Goal: Task Accomplishment & Management: Use online tool/utility

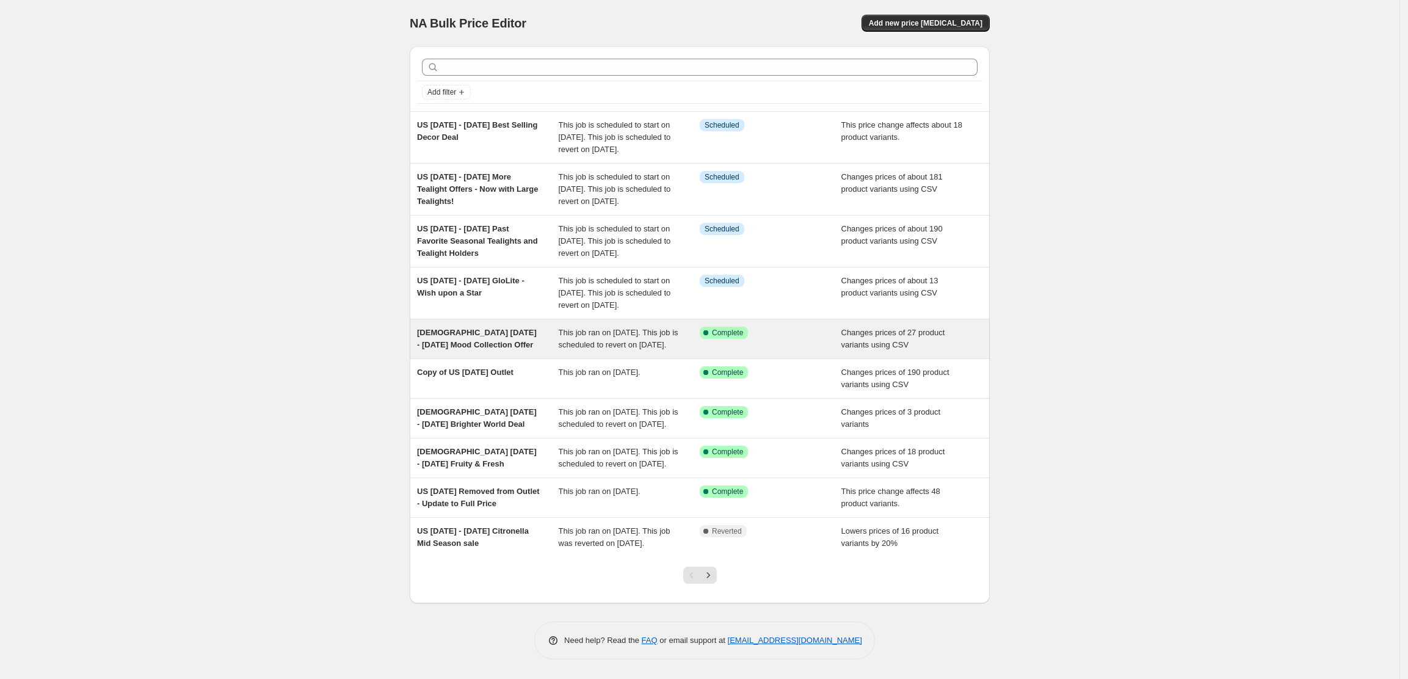
click at [501, 349] on span "[DEMOGRAPHIC_DATA] [DATE] - [DATE] Mood Collection Offer" at bounding box center [477, 338] width 120 height 21
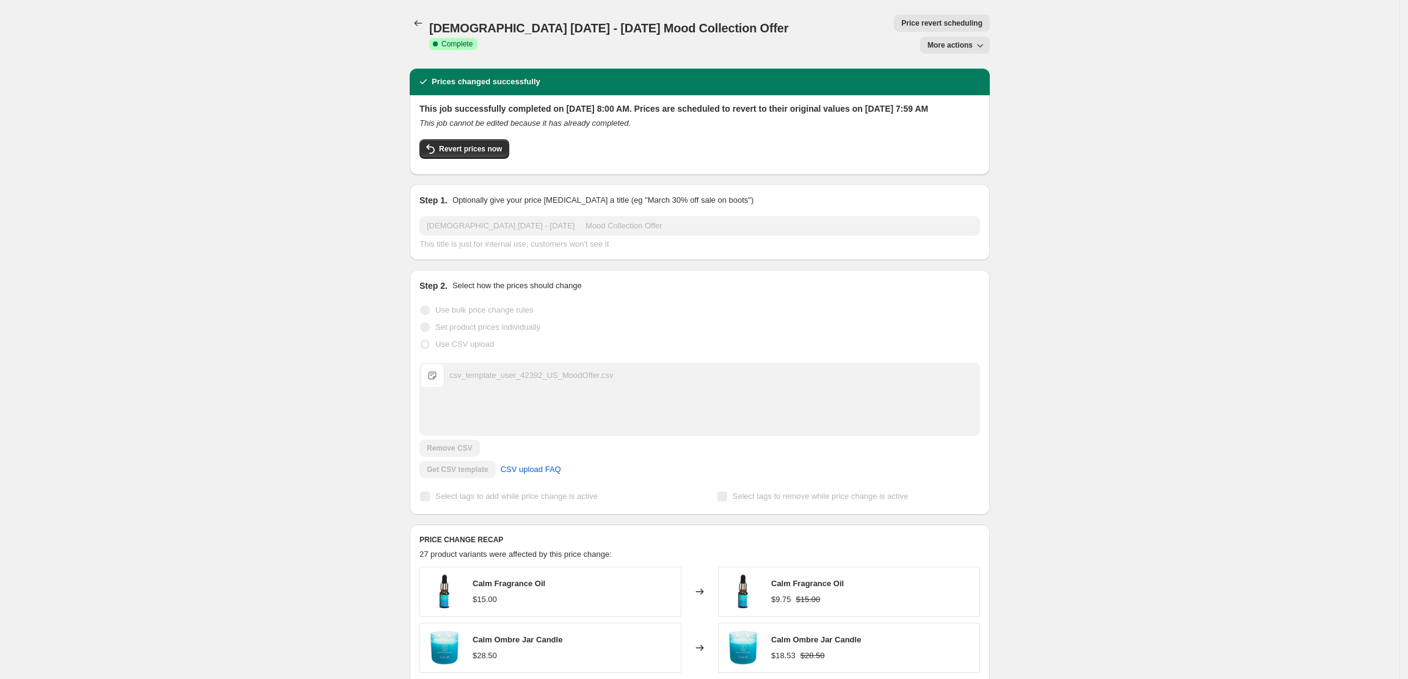
click at [973, 40] on span "More actions" at bounding box center [950, 45] width 45 height 10
click at [1097, 287] on div "[DEMOGRAPHIC_DATA] [DATE] - [DATE] Mood Collection Offer. This page is ready US…" at bounding box center [700, 634] width 1400 height 1269
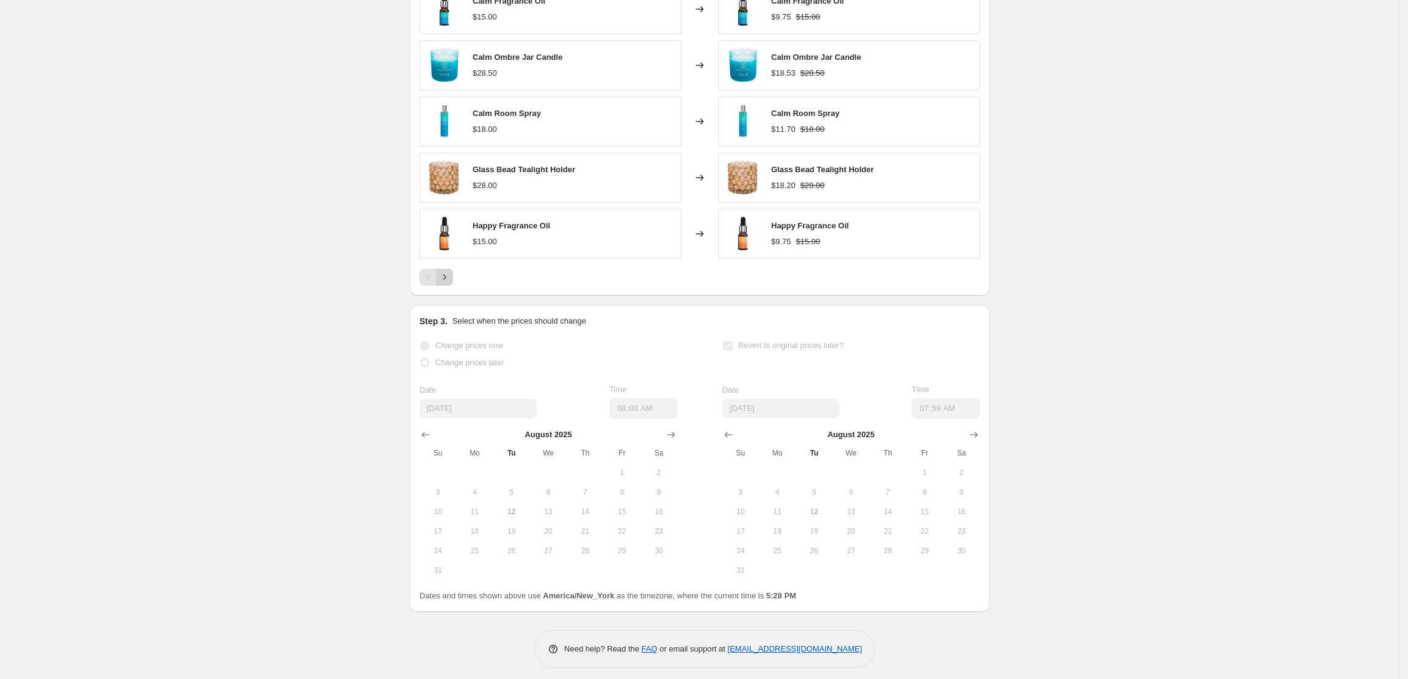
click at [451, 271] on icon "Next" at bounding box center [444, 277] width 12 height 12
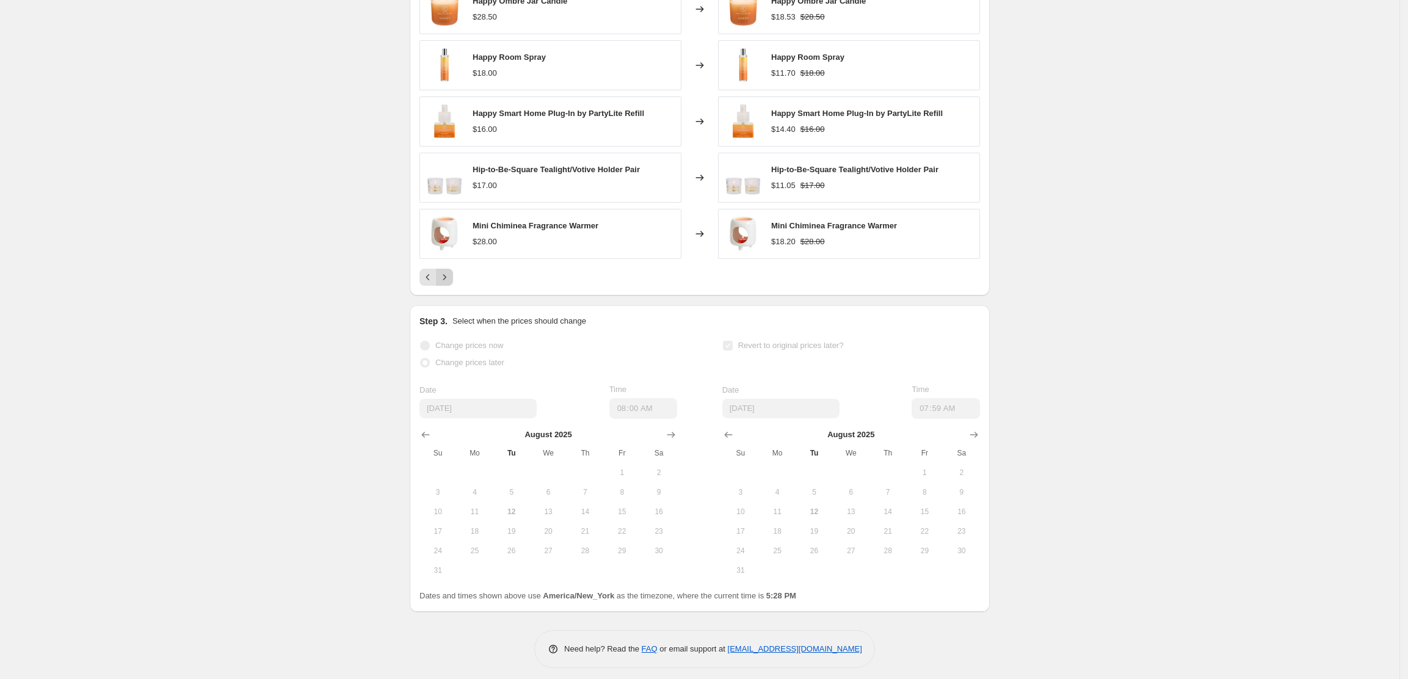
click at [451, 271] on icon "Next" at bounding box center [444, 277] width 12 height 12
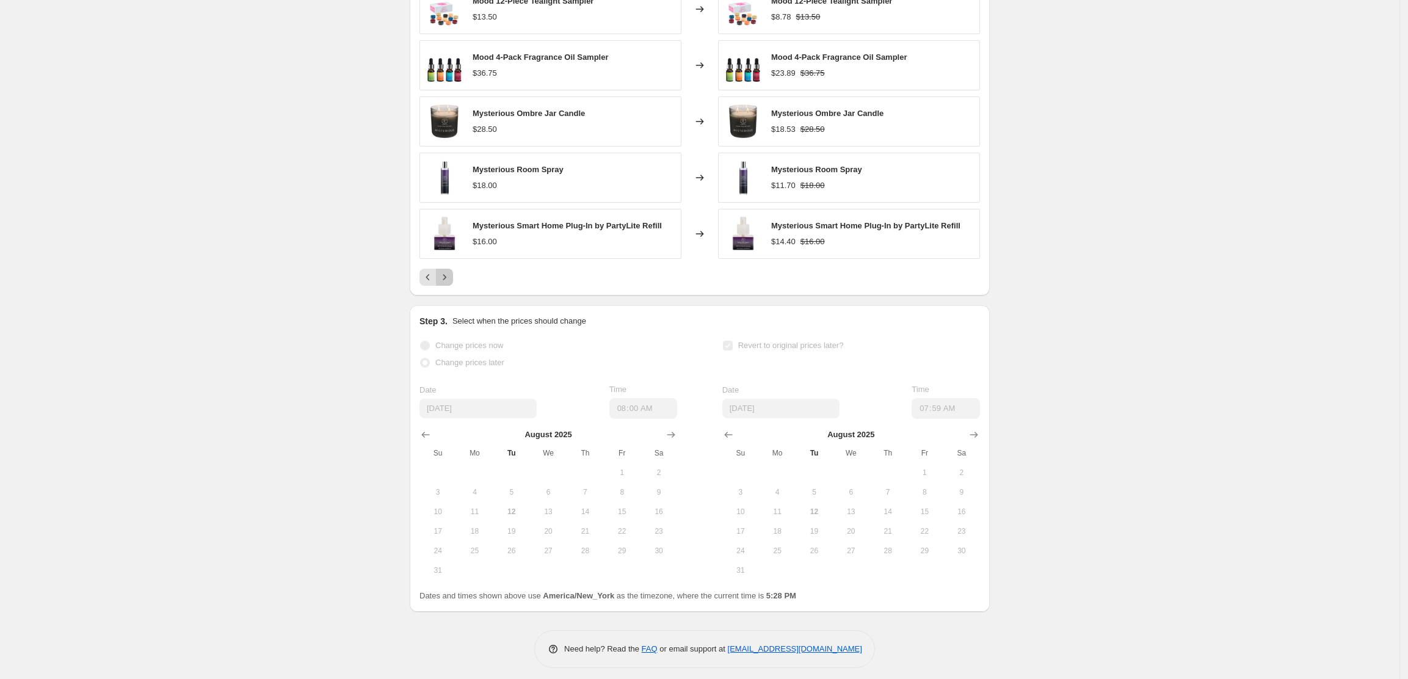
click at [451, 271] on icon "Next" at bounding box center [444, 277] width 12 height 12
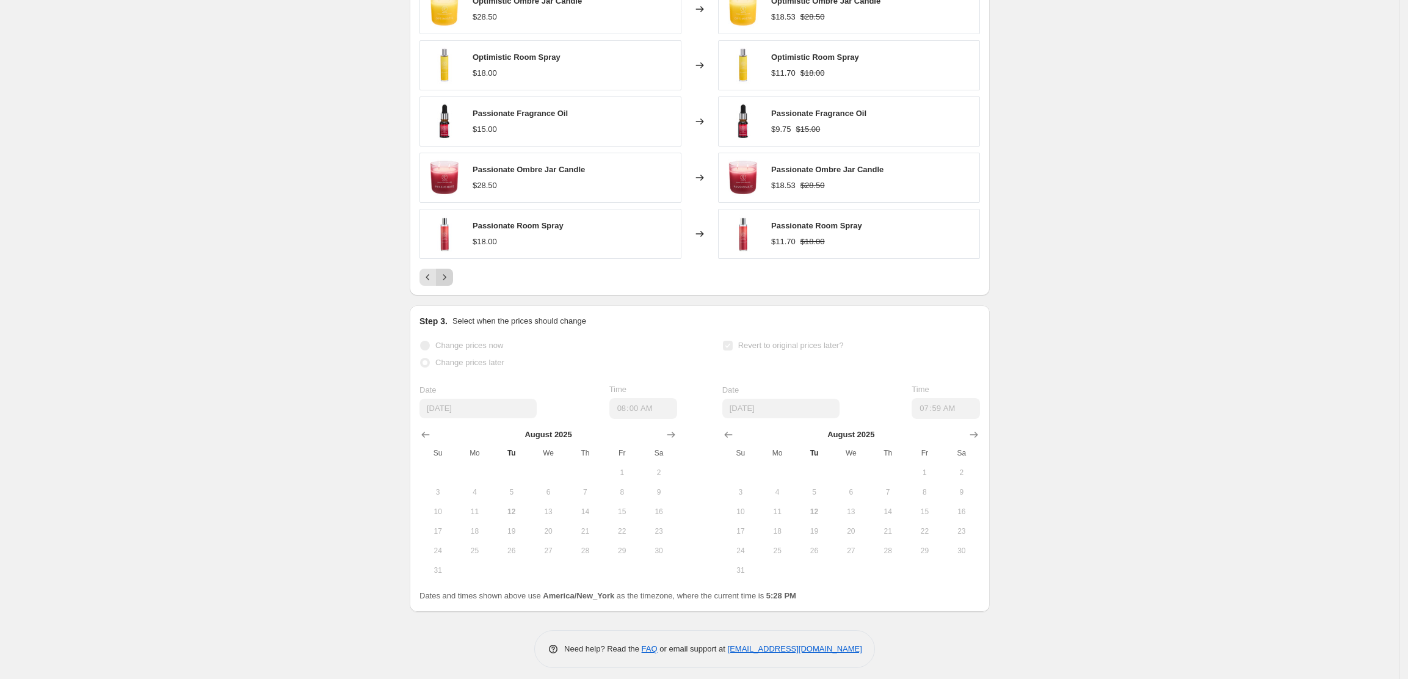
click at [451, 271] on icon "Next" at bounding box center [444, 277] width 12 height 12
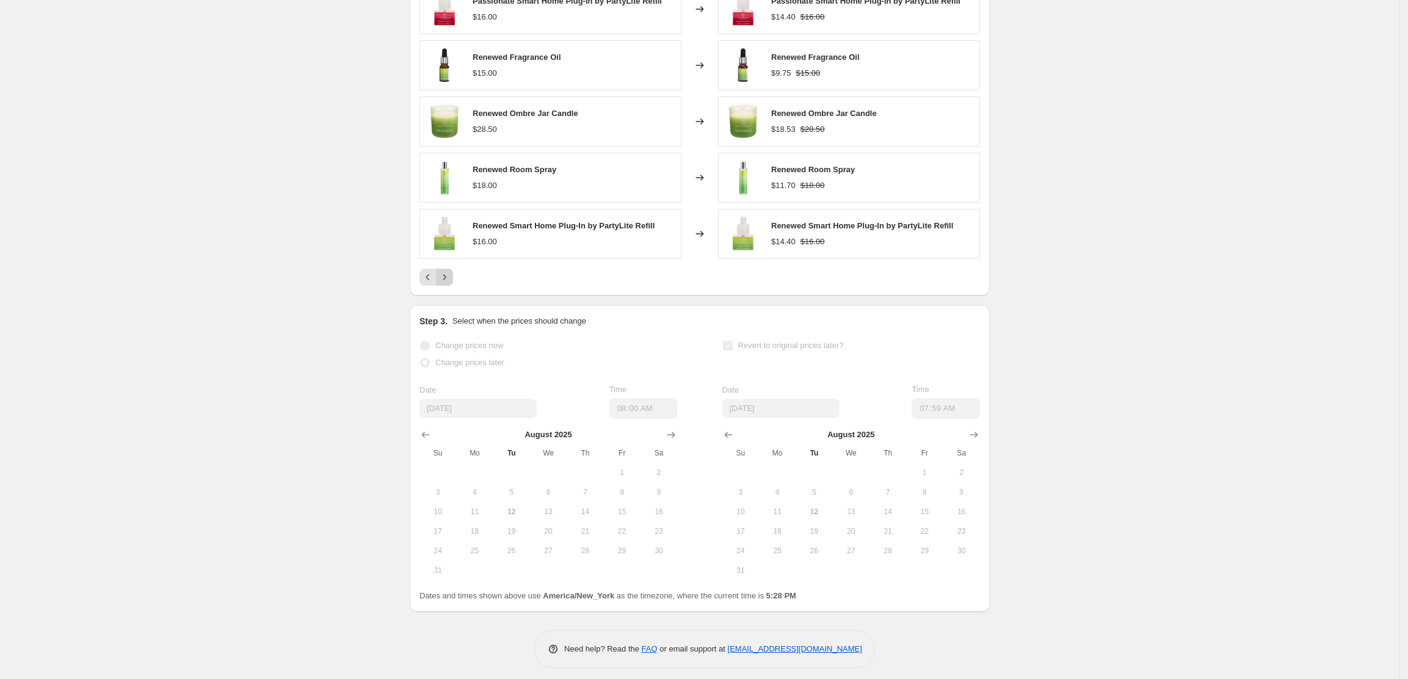
click at [451, 271] on icon "Next" at bounding box center [444, 277] width 12 height 12
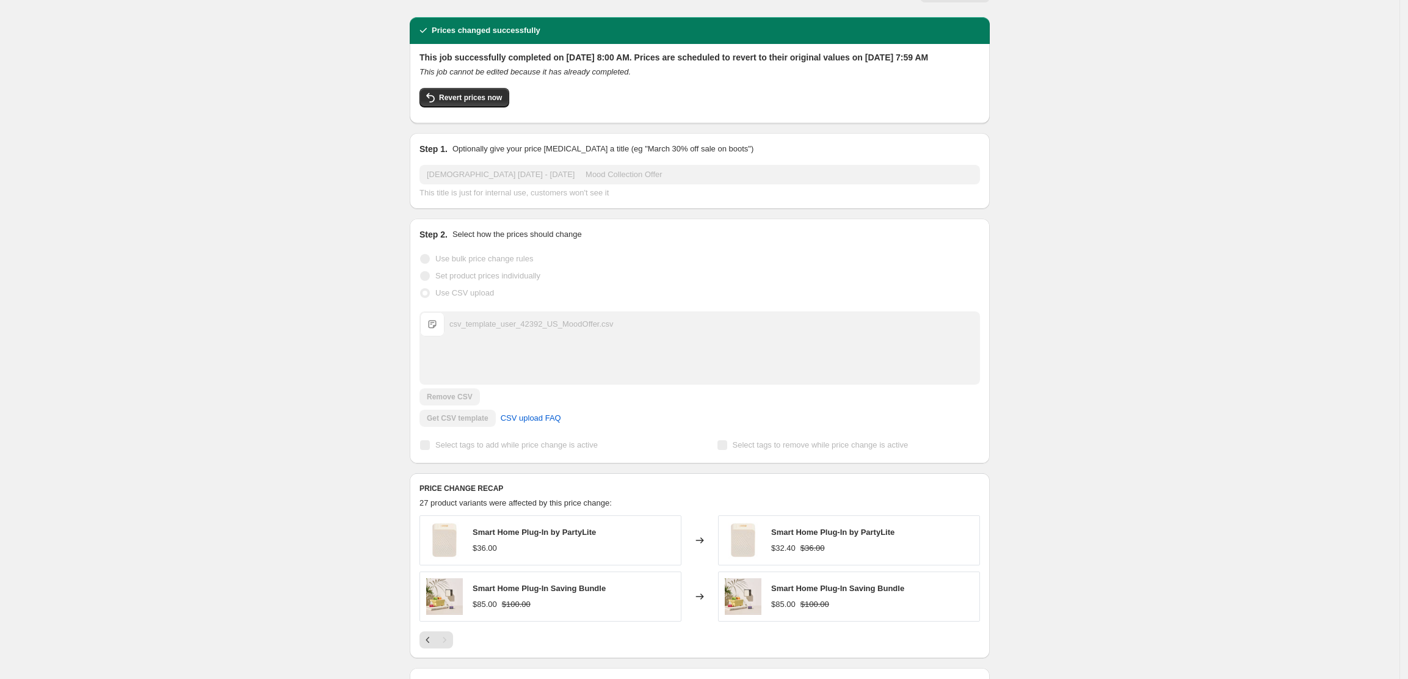
scroll to position [0, 0]
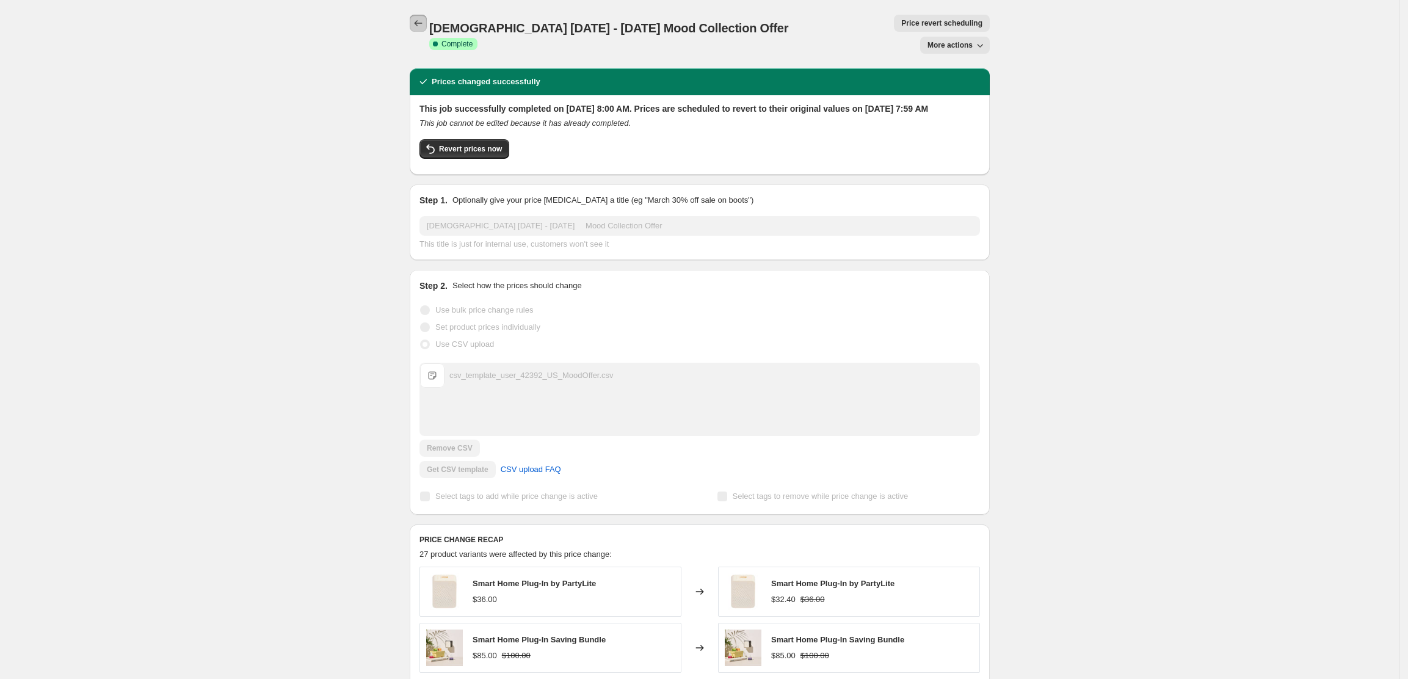
click at [424, 20] on icon "Price change jobs" at bounding box center [418, 23] width 12 height 12
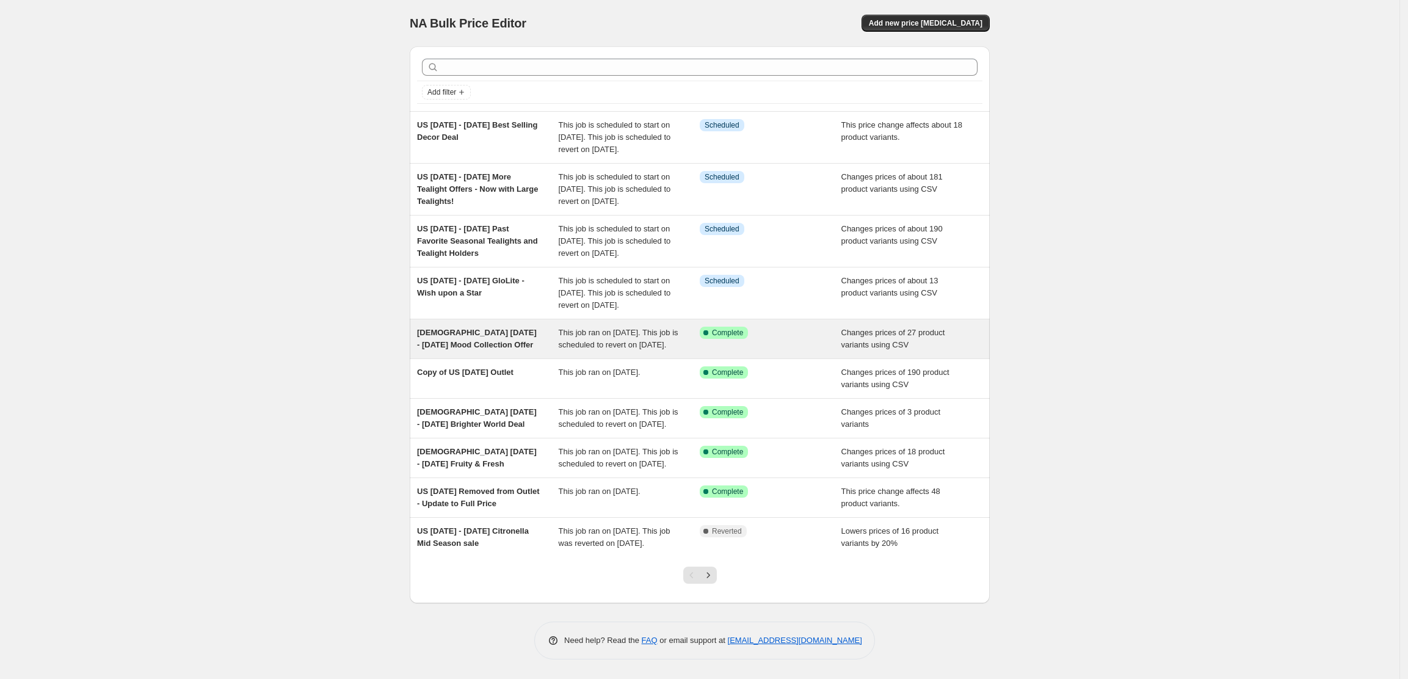
click at [476, 349] on span "[DEMOGRAPHIC_DATA] [DATE] - [DATE] Mood Collection Offer" at bounding box center [477, 338] width 120 height 21
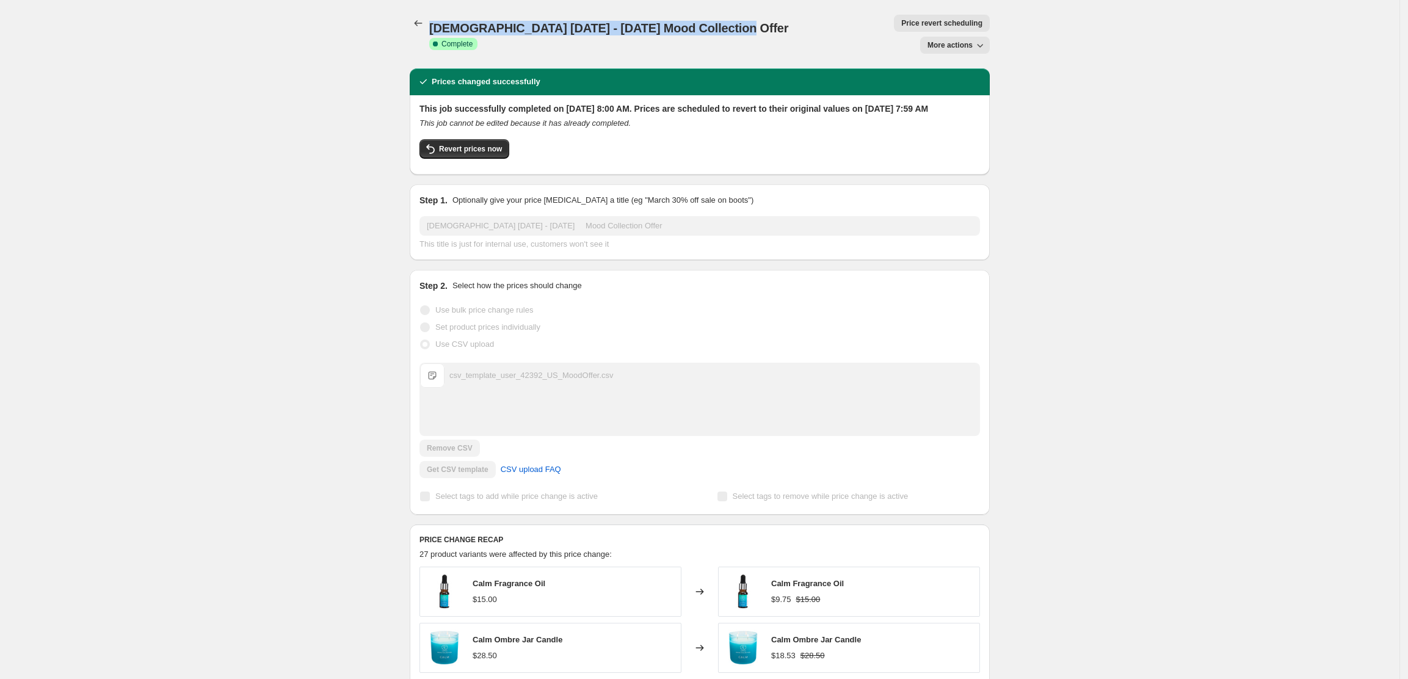
drag, startPoint x: 730, startPoint y: 26, endPoint x: 434, endPoint y: 27, distance: 296.8
click at [434, 27] on span "[DEMOGRAPHIC_DATA] [DATE] - [DATE] Mood Collection Offer" at bounding box center [608, 27] width 359 height 13
copy span "[DEMOGRAPHIC_DATA] [DATE] - [DATE] Mood Collection Offer"
click at [418, 21] on icon "Price change jobs" at bounding box center [418, 23] width 12 height 12
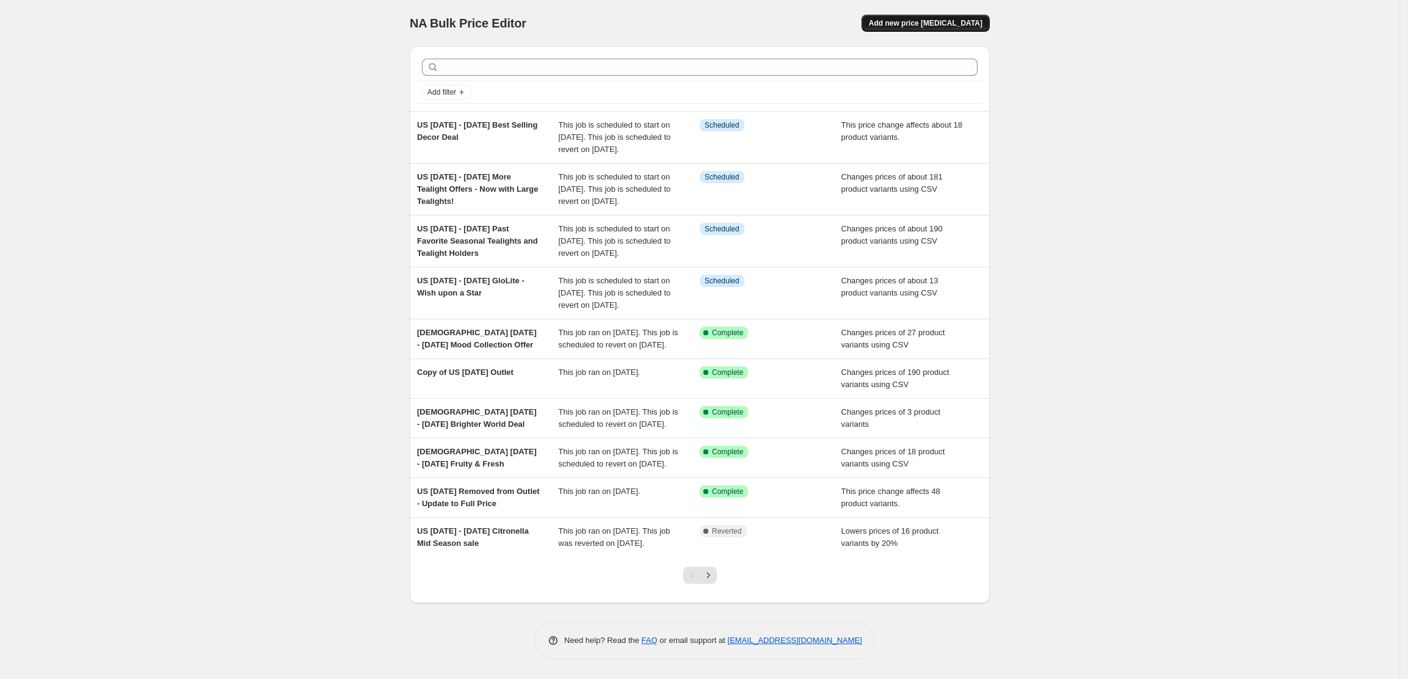
click at [938, 21] on span "Add new price [MEDICAL_DATA]" at bounding box center [926, 23] width 114 height 10
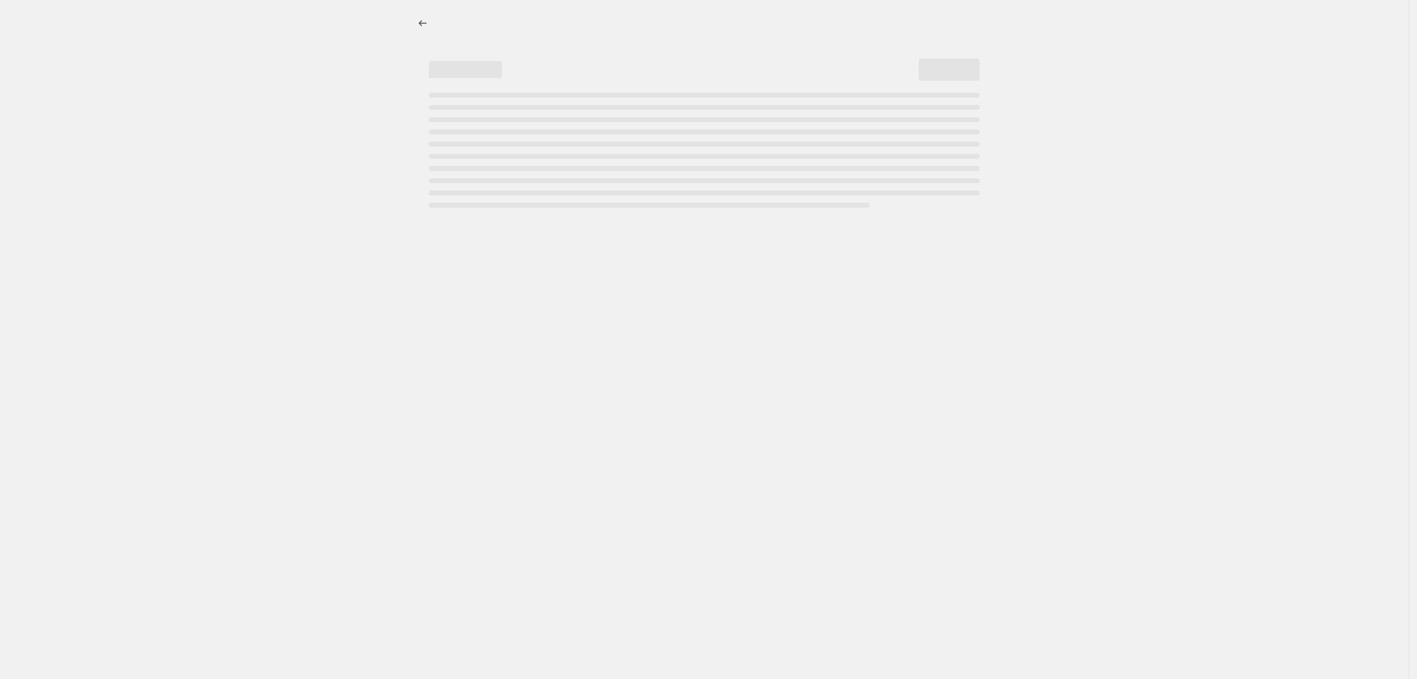
select select "percentage"
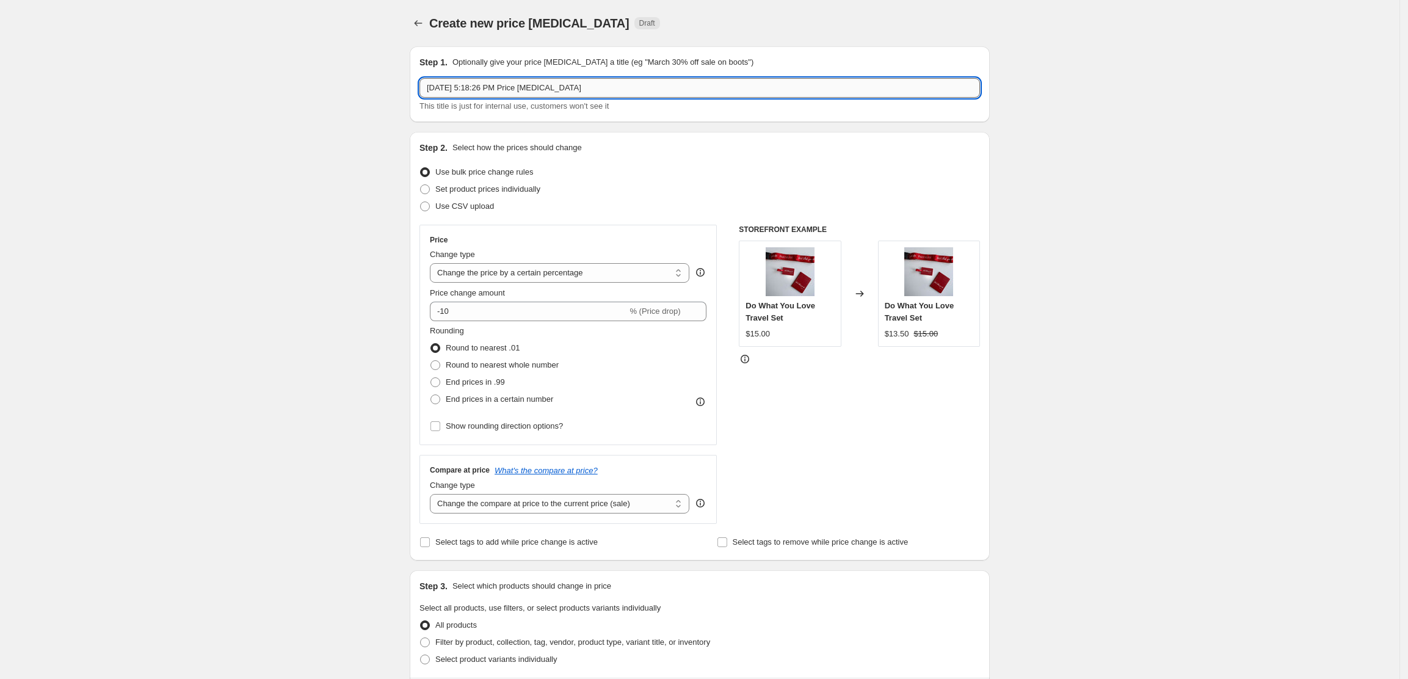
click at [430, 92] on input "[DATE] 5:18:26 PM Price [MEDICAL_DATA]" at bounding box center [700, 88] width 561 height 20
paste input "[DEMOGRAPHIC_DATA] [DATE] - [DATE] Mood Collection Offer"
drag, startPoint x: 785, startPoint y: 85, endPoint x: 618, endPoint y: 87, distance: 167.3
click at [618, 88] on input "US [DATE] - [DATE] Mood Collection OfferAug 12, 2025, 5:18:26 PM Price [MEDICAL…" at bounding box center [700, 88] width 561 height 20
type input "[DEMOGRAPHIC_DATA] [DATE] - [DATE] Mood Collection Offer Updated"
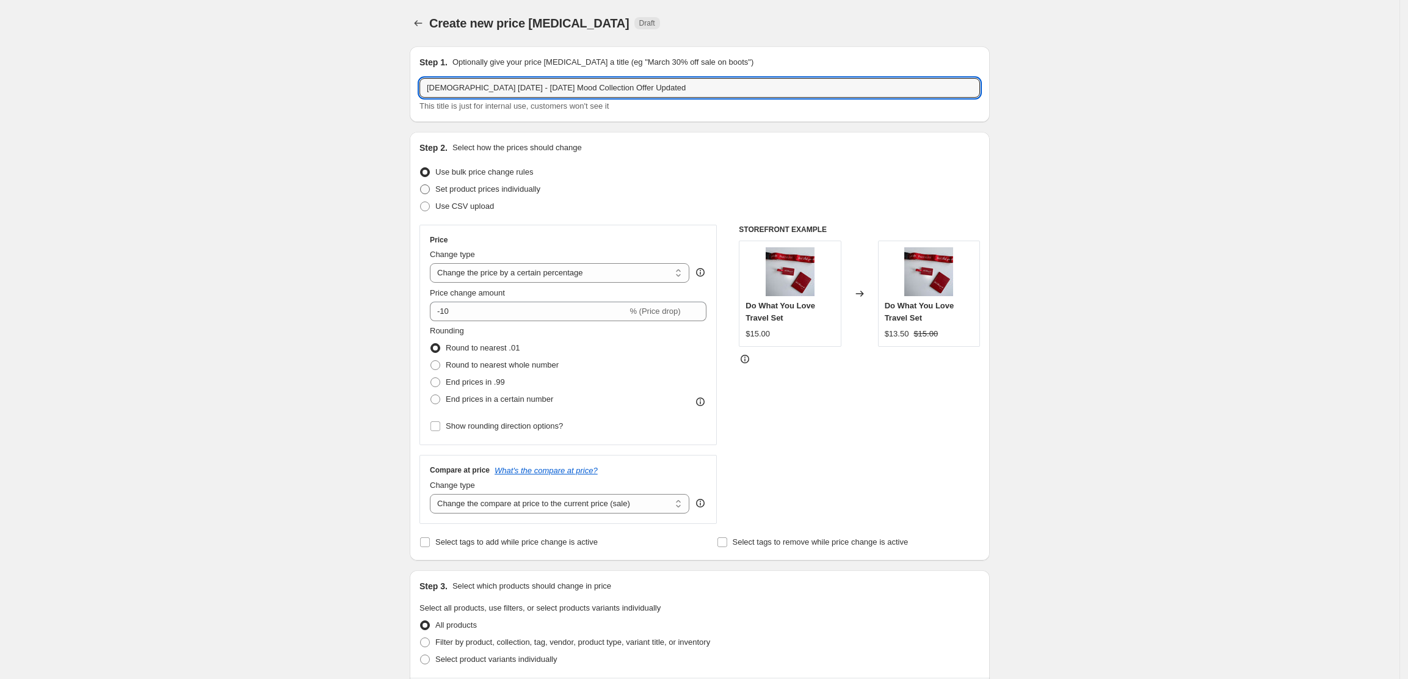
click at [427, 189] on span at bounding box center [425, 189] width 10 height 10
click at [421, 185] on input "Set product prices individually" at bounding box center [420, 184] width 1 height 1
radio input "true"
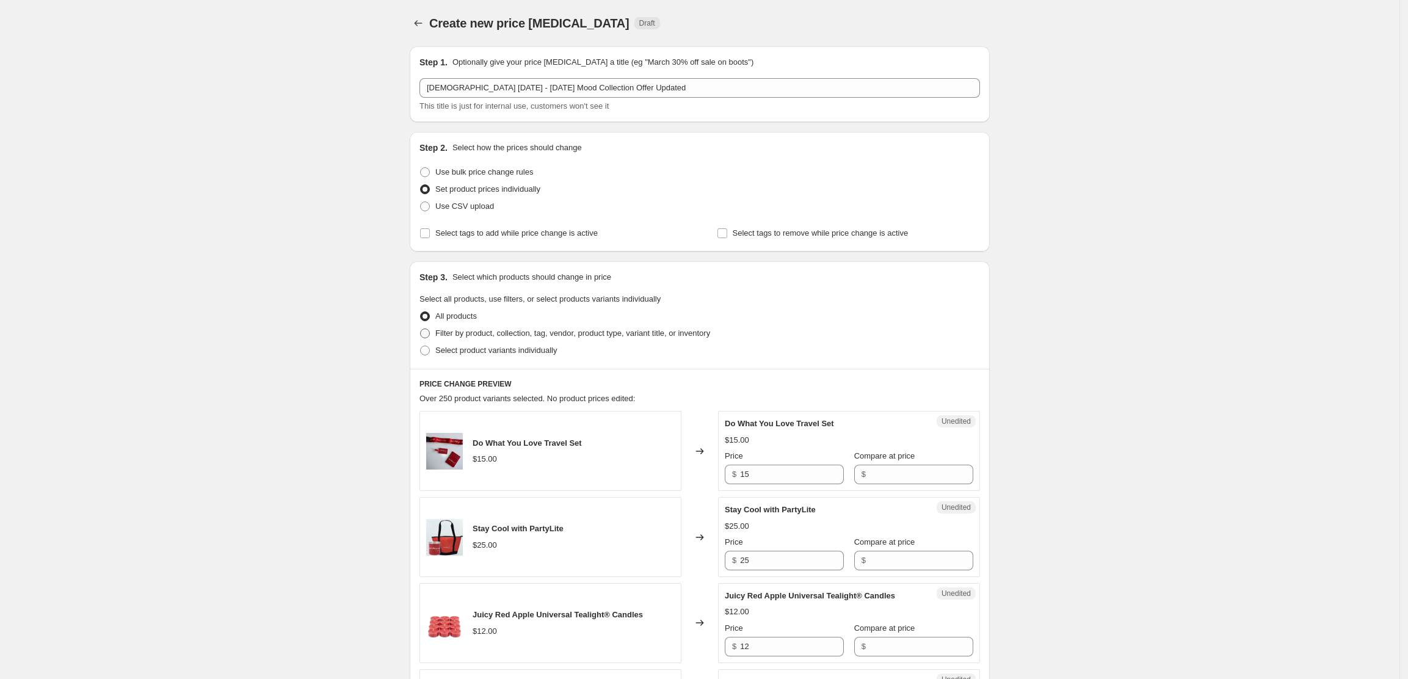
click at [455, 336] on span "Filter by product, collection, tag, vendor, product type, variant title, or inv…" at bounding box center [572, 333] width 275 height 9
click at [421, 329] on input "Filter by product, collection, tag, vendor, product type, variant title, or inv…" at bounding box center [420, 329] width 1 height 1
radio input "true"
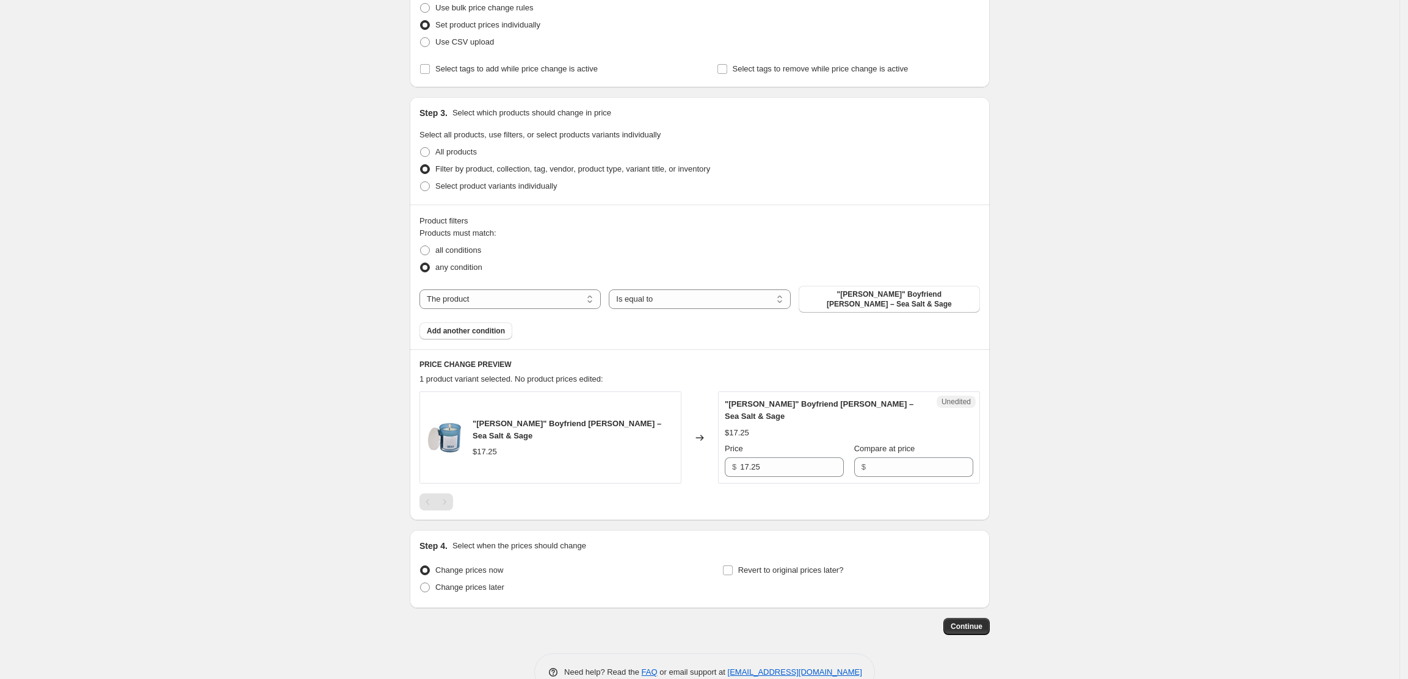
scroll to position [176, 0]
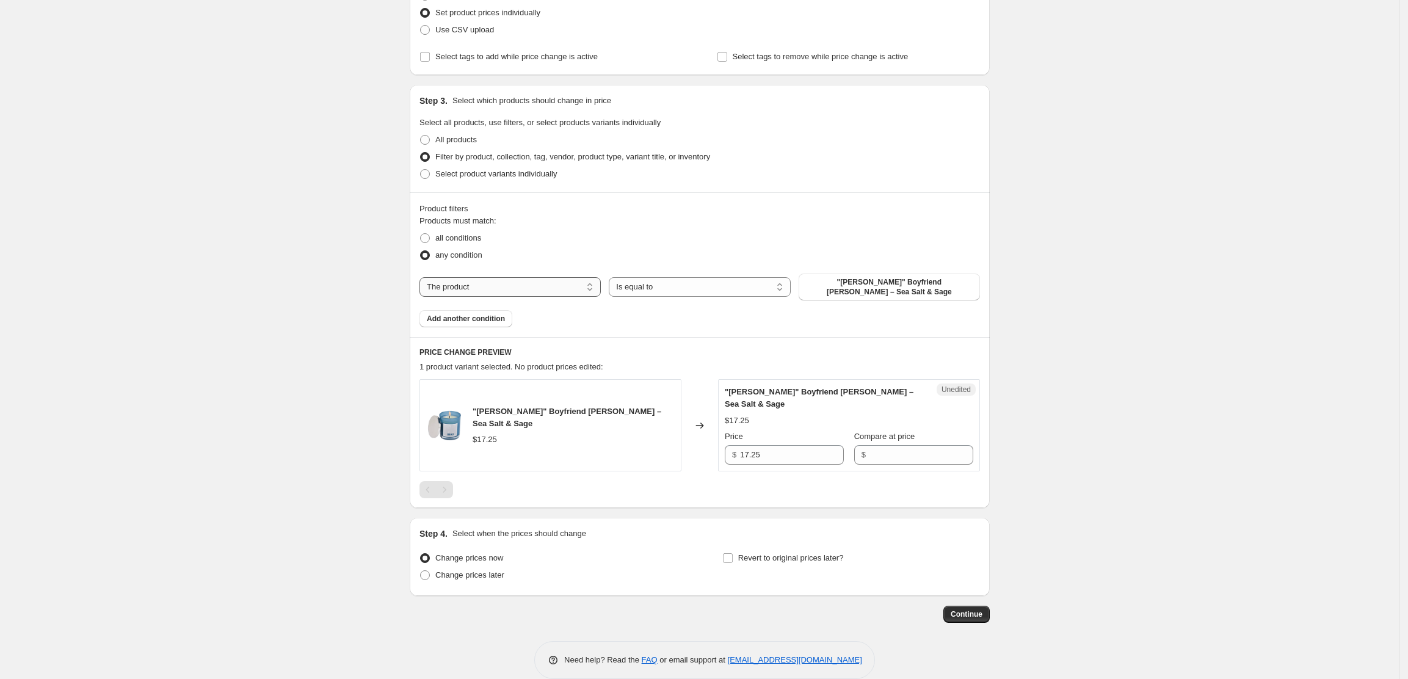
click at [559, 282] on select "The product The product's collection The product's tag The product's vendor The…" at bounding box center [510, 287] width 181 height 20
select select "collection"
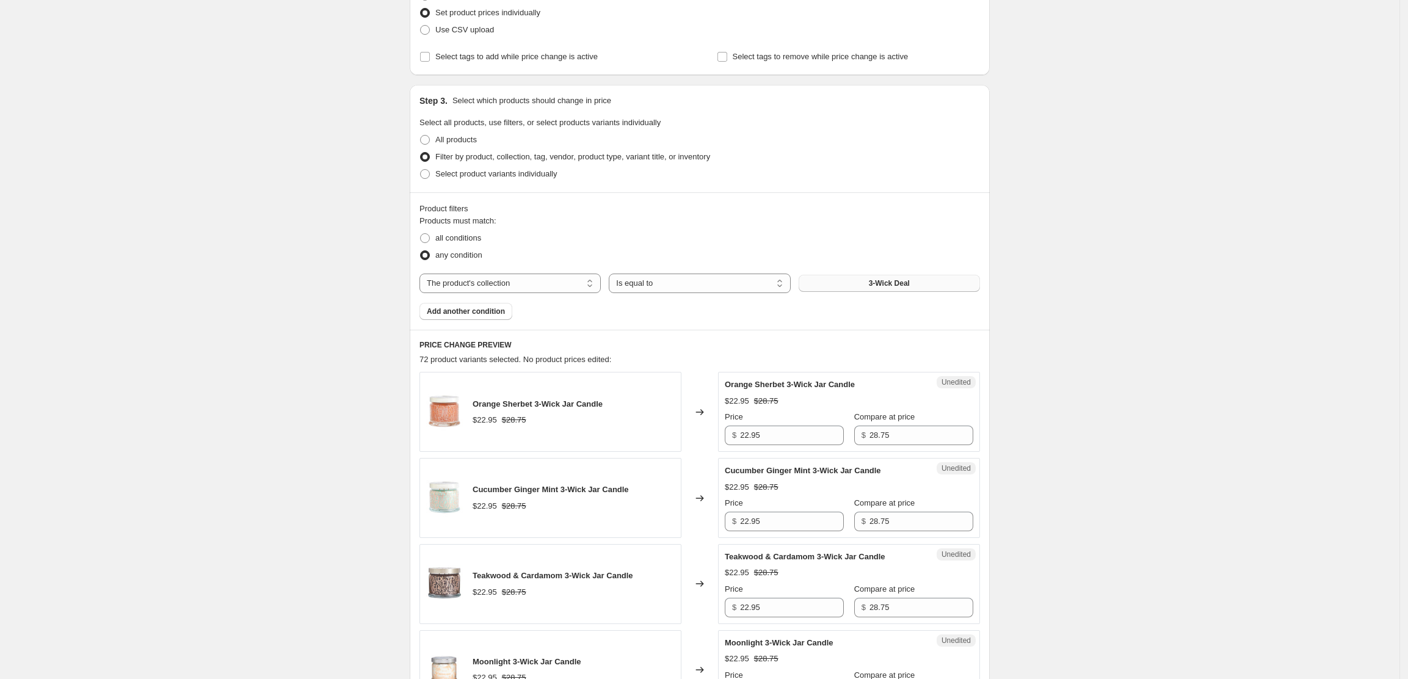
click at [859, 282] on button "3-Wick Deal" at bounding box center [889, 283] width 181 height 17
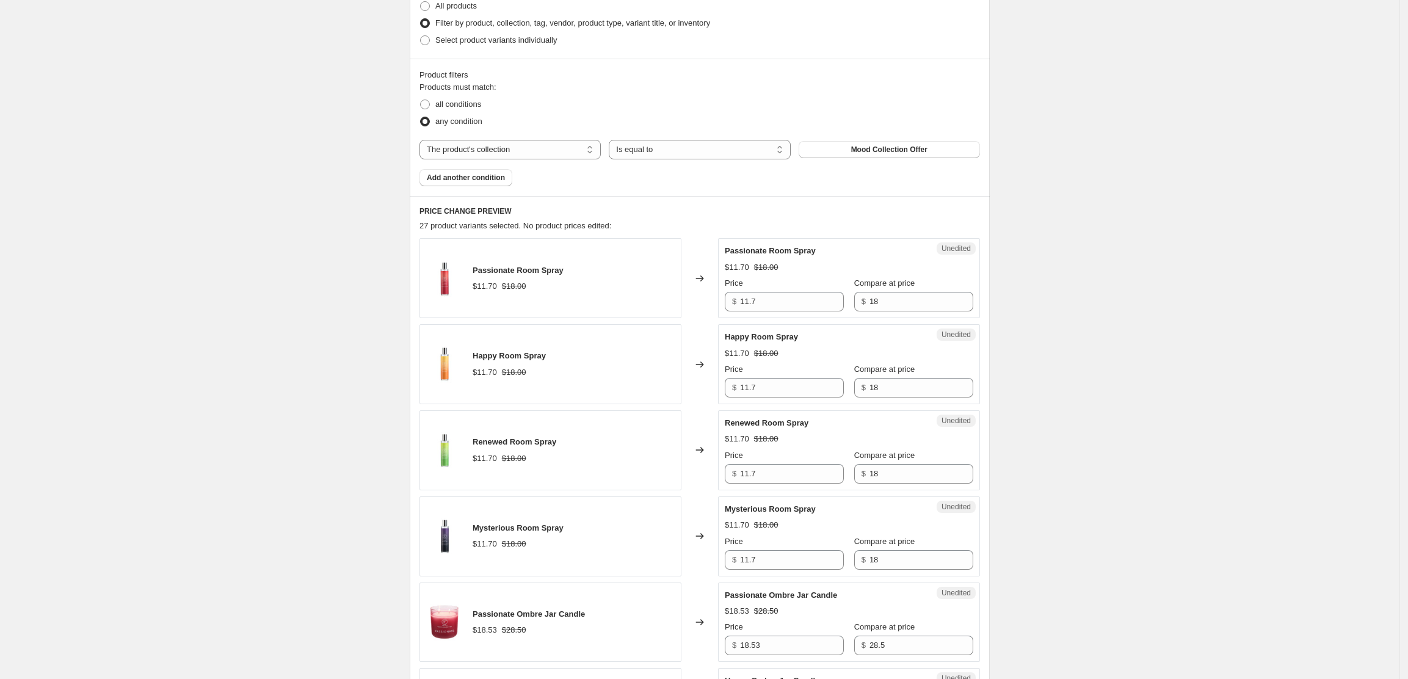
scroll to position [340, 0]
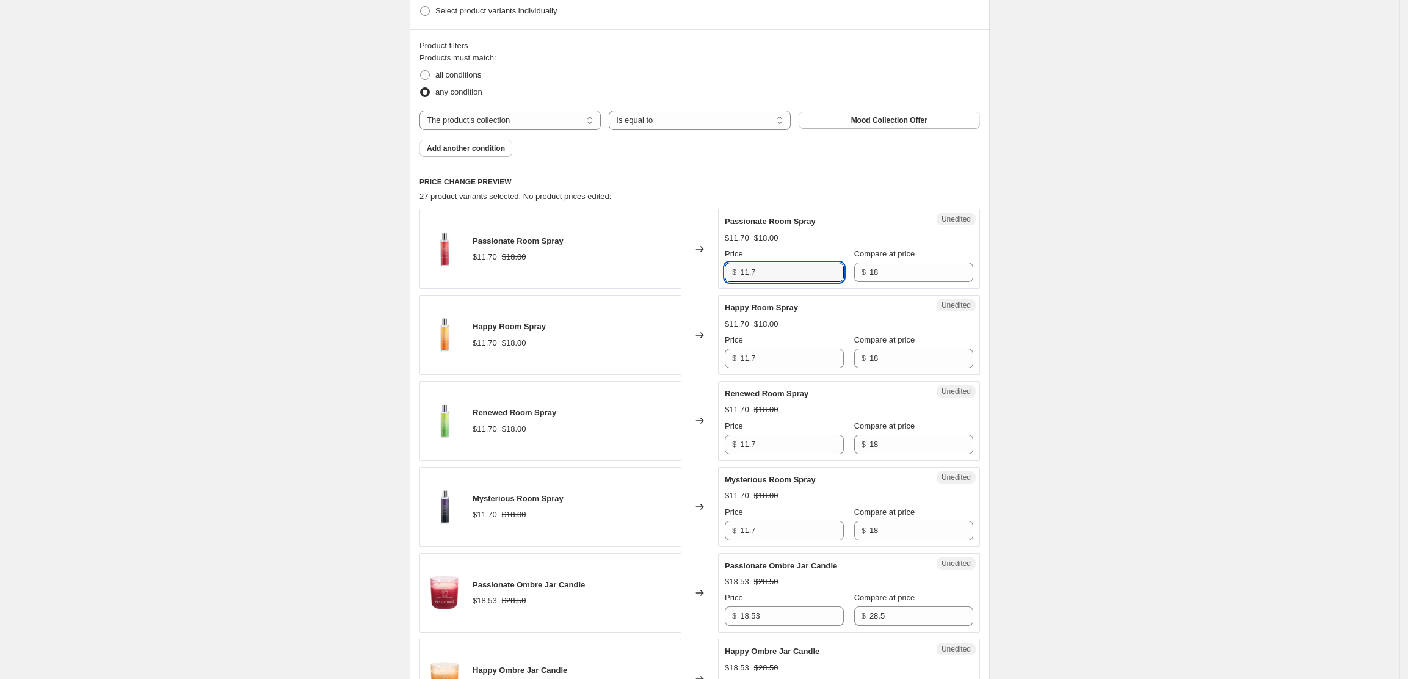
drag, startPoint x: 768, startPoint y: 272, endPoint x: 736, endPoint y: 269, distance: 31.9
click at [736, 269] on div "$ 11.7" at bounding box center [784, 273] width 119 height 20
type input "15.30"
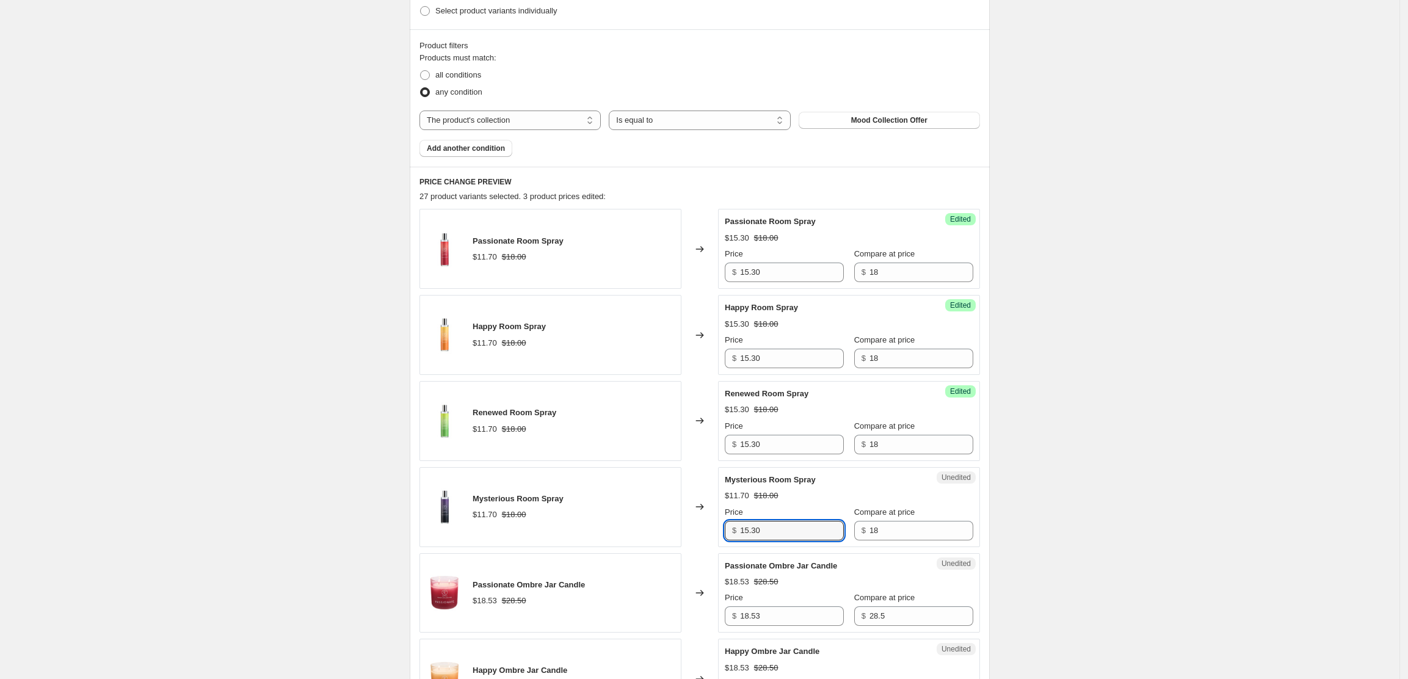
type input "15.30"
type input "24.23"
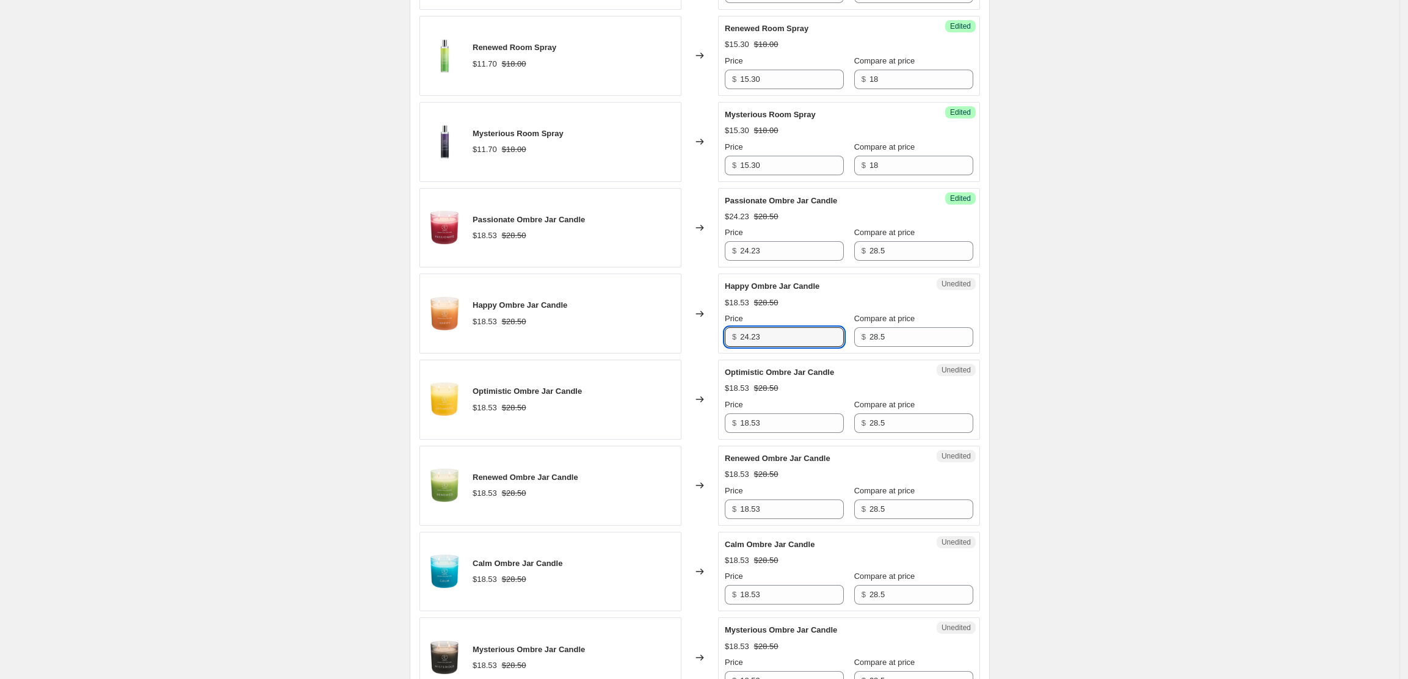
type input "24.23"
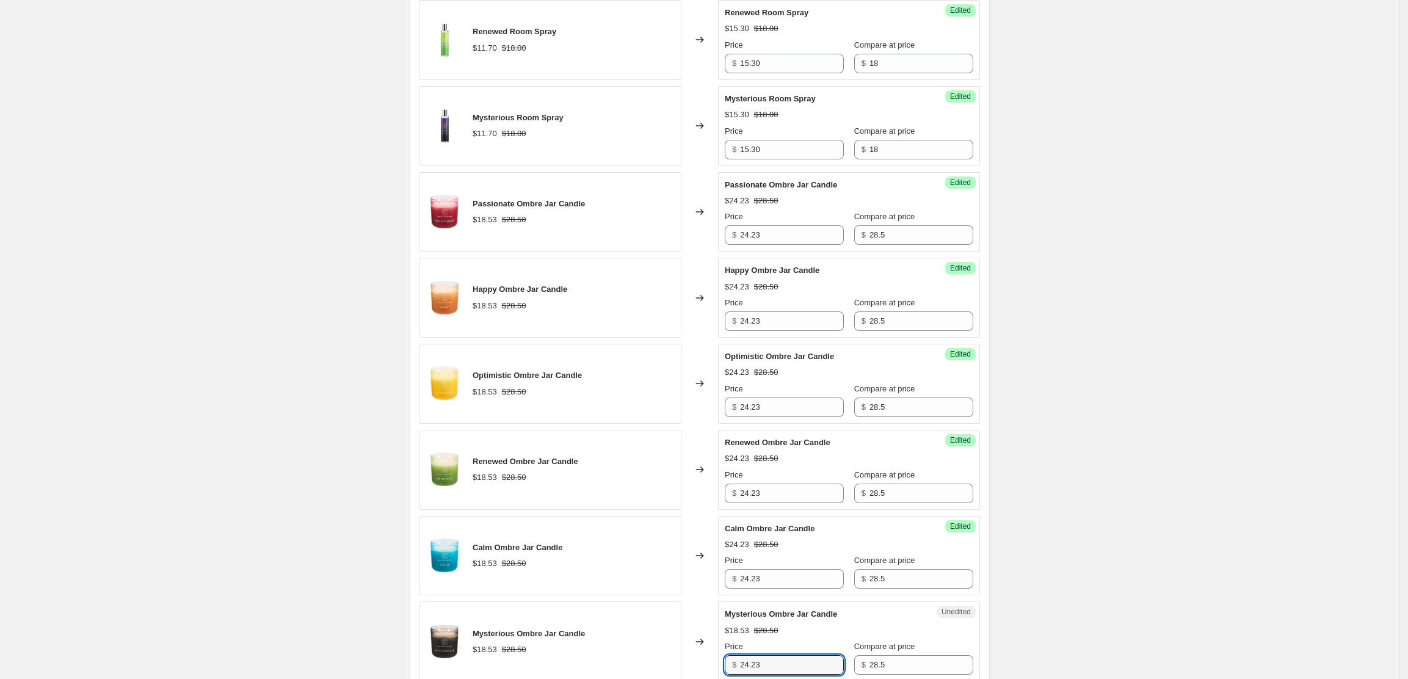
type input "24.23"
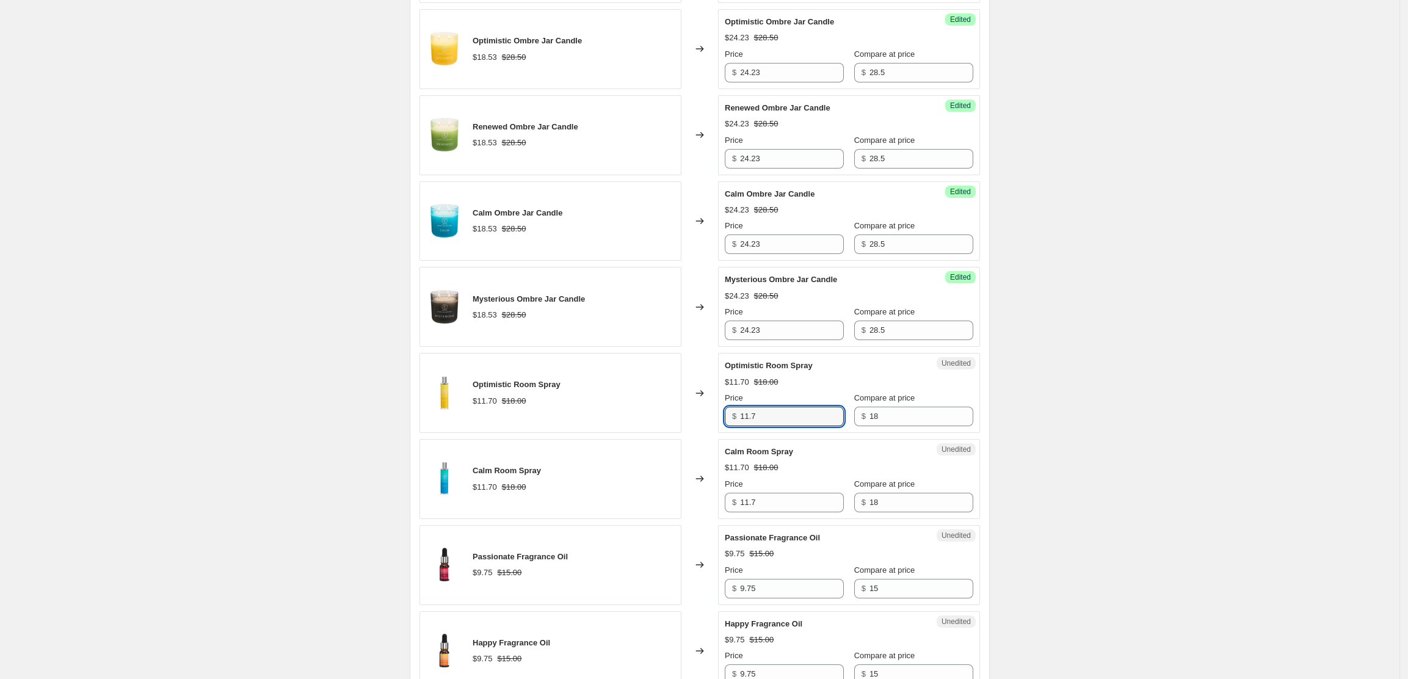
scroll to position [1136, 0]
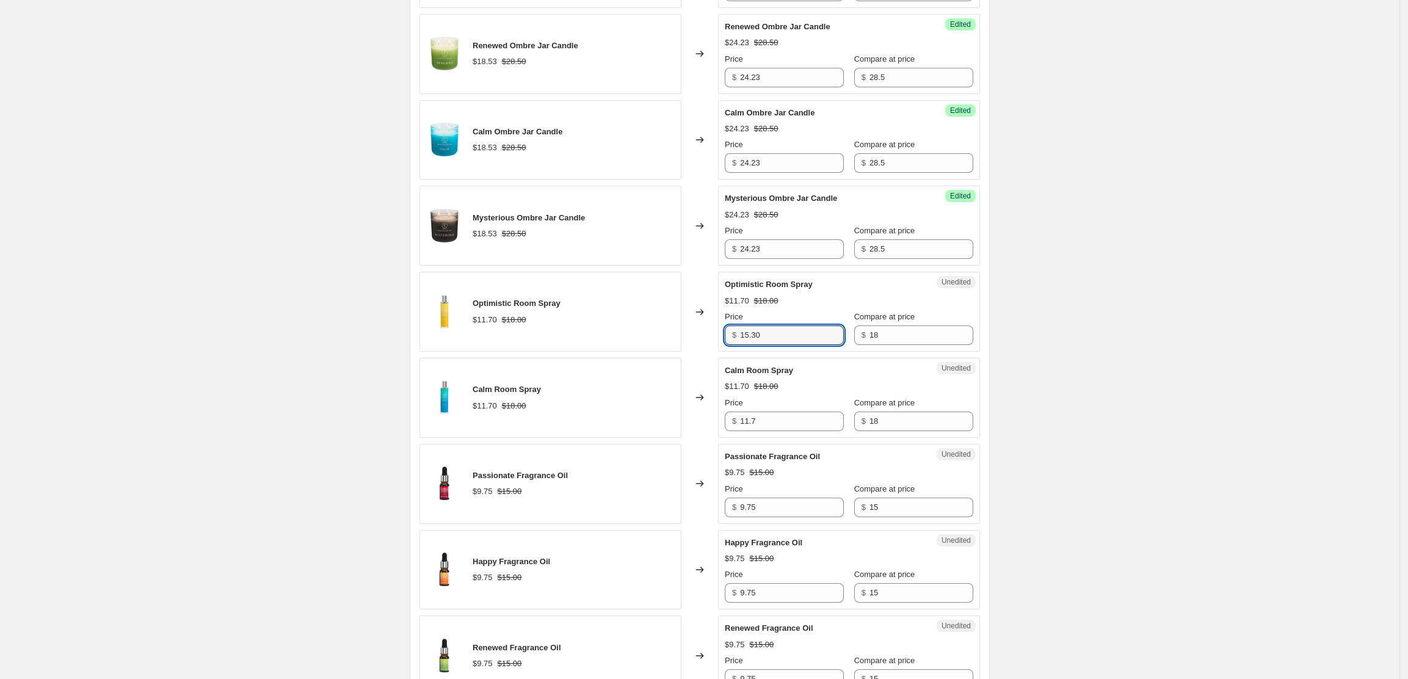
type input "15.30"
click at [782, 510] on input "9.75" at bounding box center [792, 508] width 104 height 20
click at [779, 511] on input "9.75" at bounding box center [792, 508] width 104 height 20
type input "9"
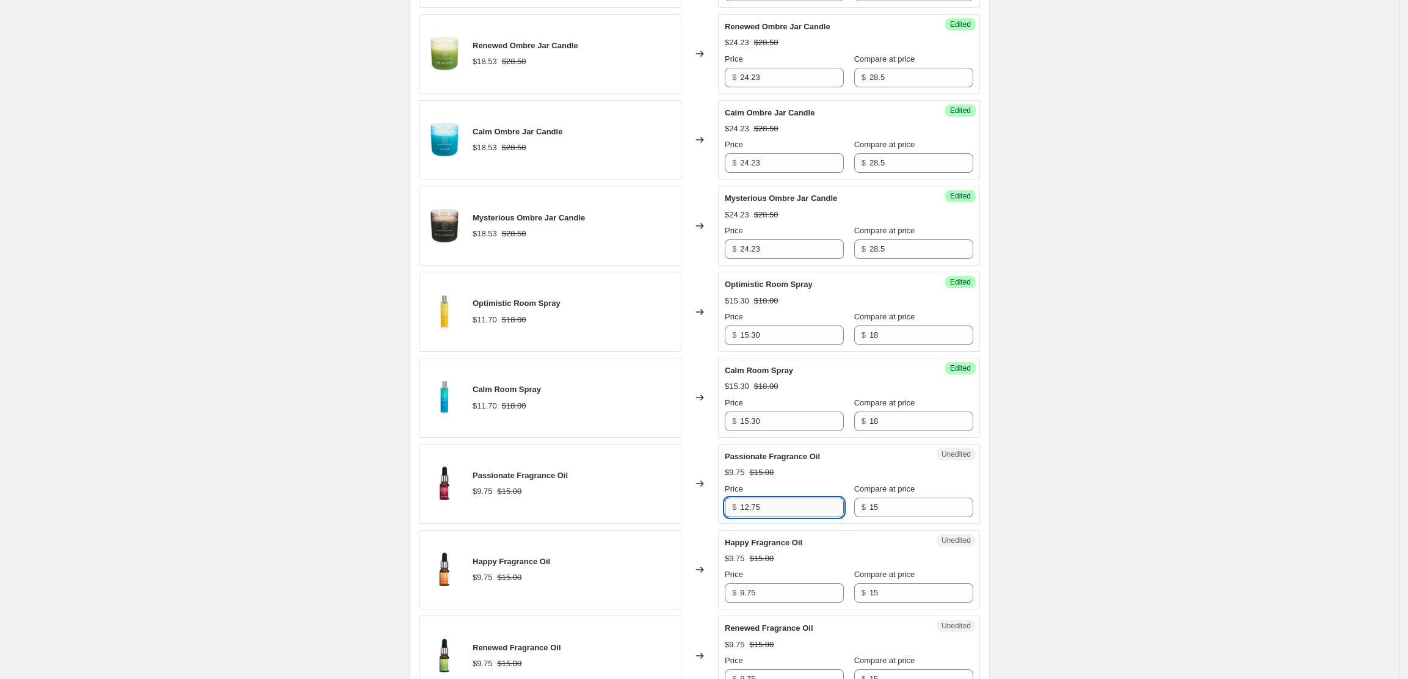
type input "12.75"
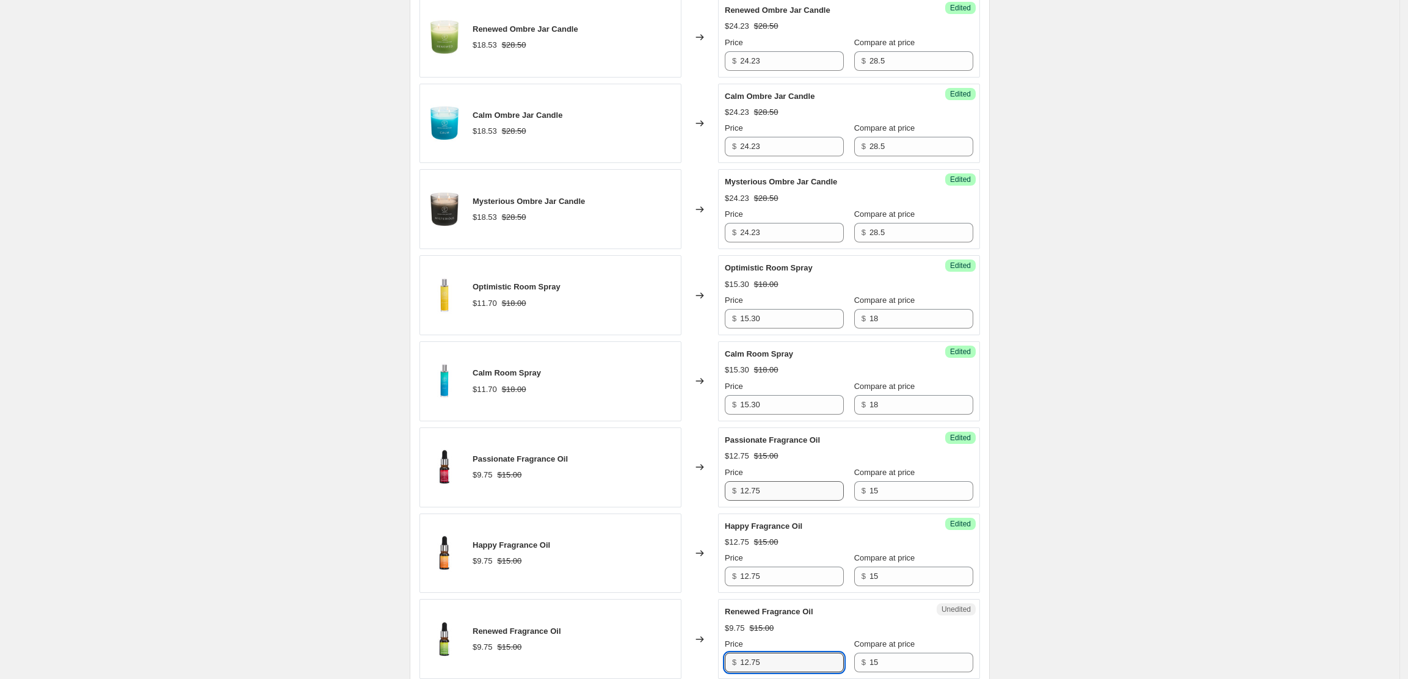
type input "12.75"
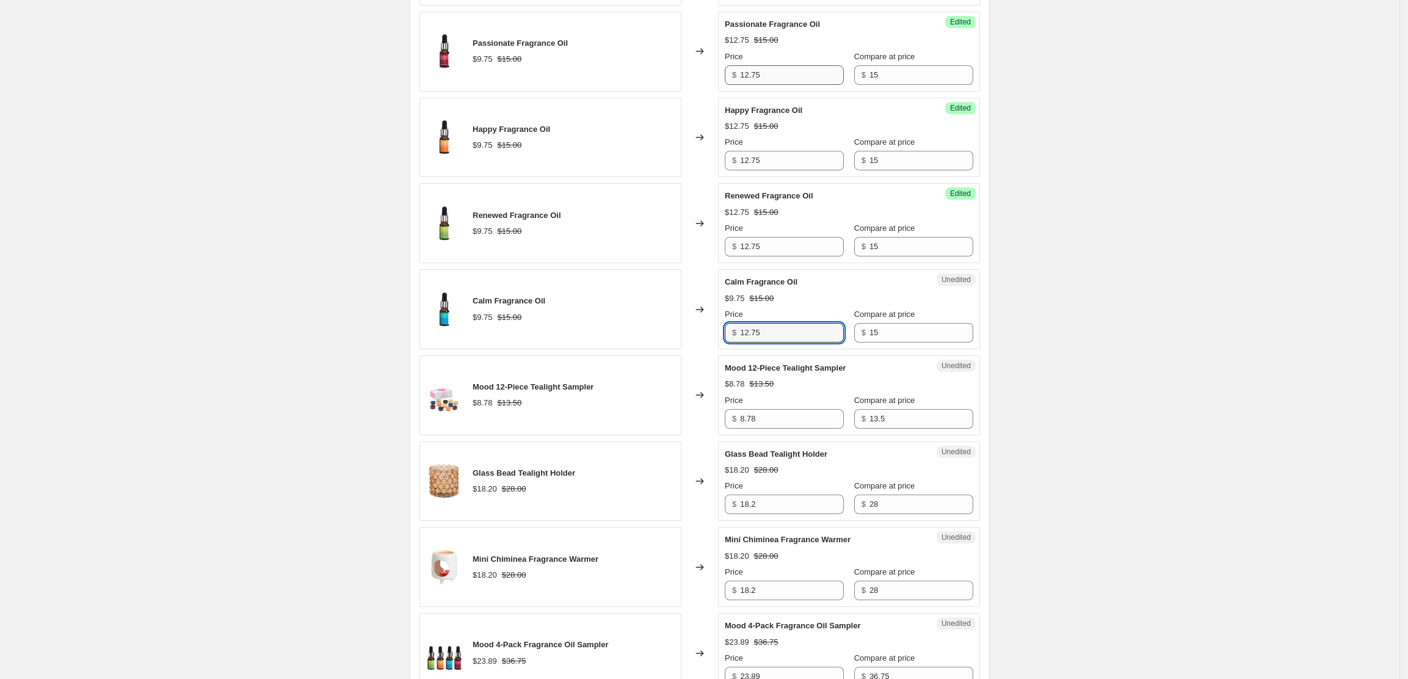
type input "12.75"
type input "11.48"
click at [791, 509] on input "18.2" at bounding box center [792, 505] width 104 height 20
type input "1"
type input "23.8"
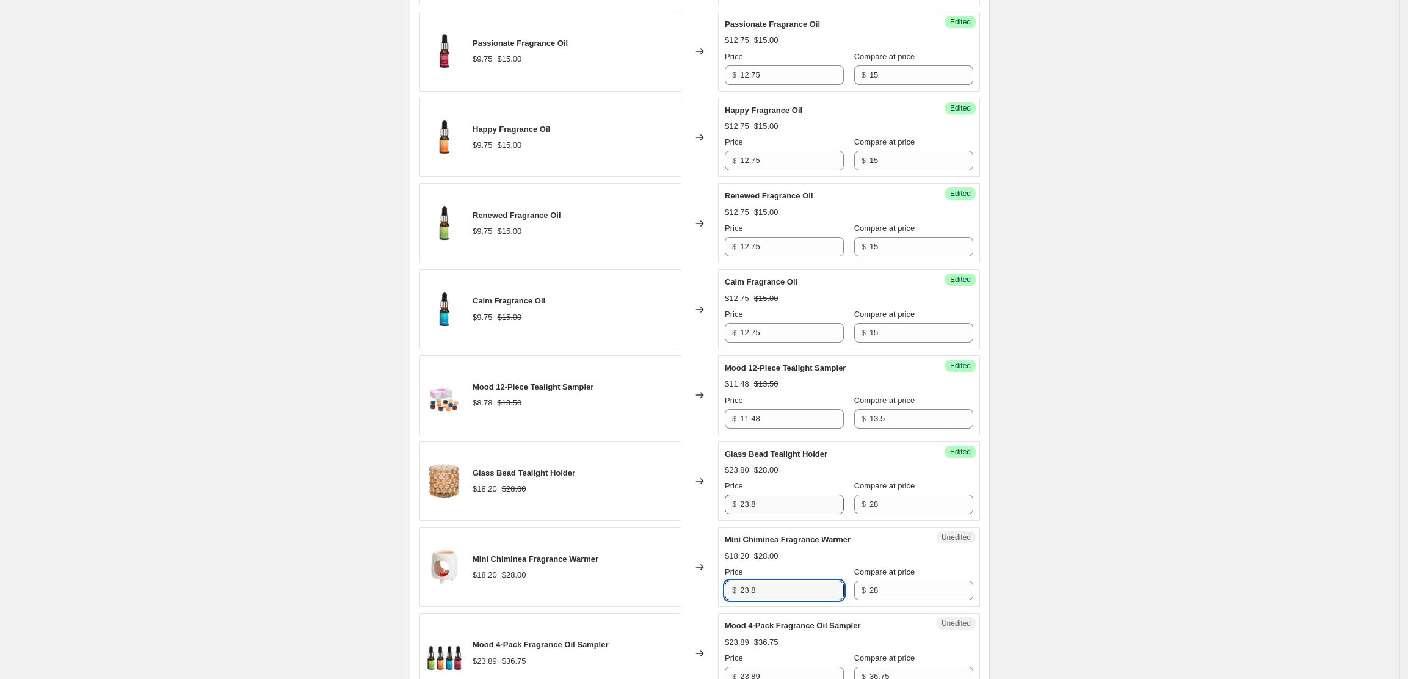
type input "23.8"
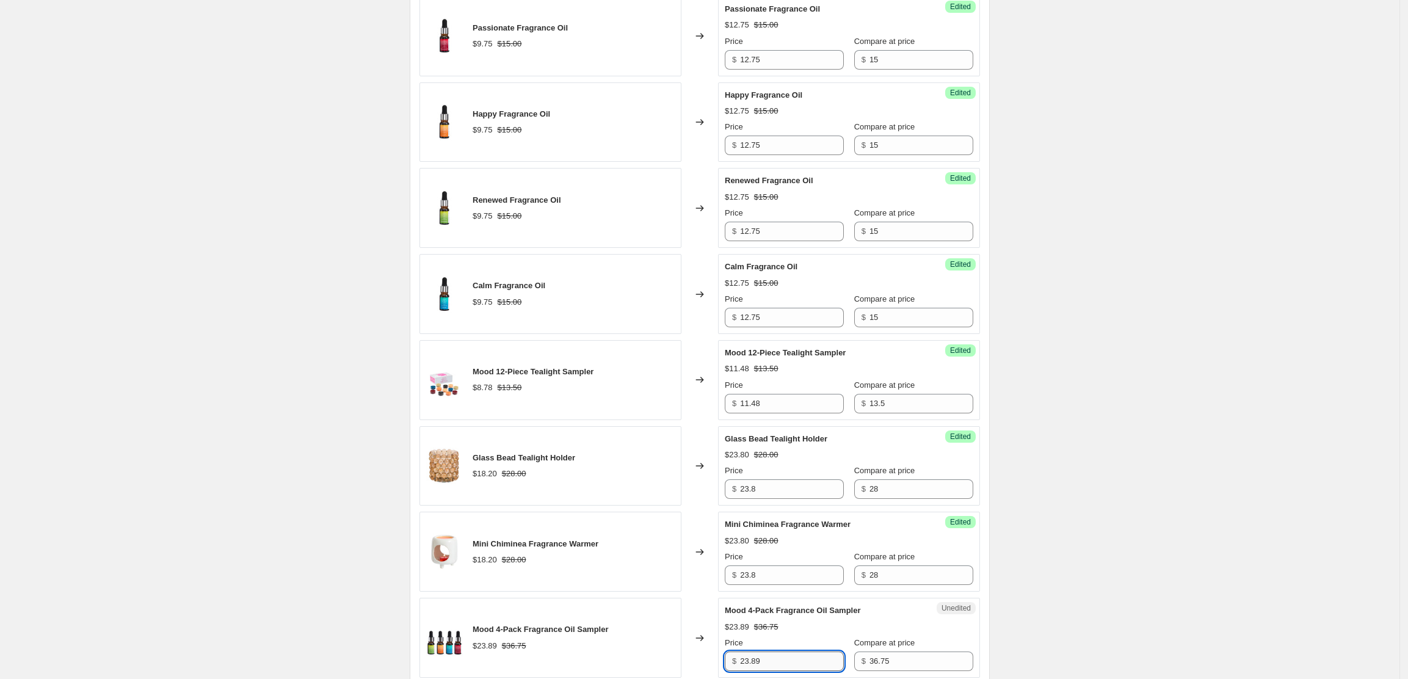
click at [793, 666] on input "23.89" at bounding box center [792, 662] width 104 height 20
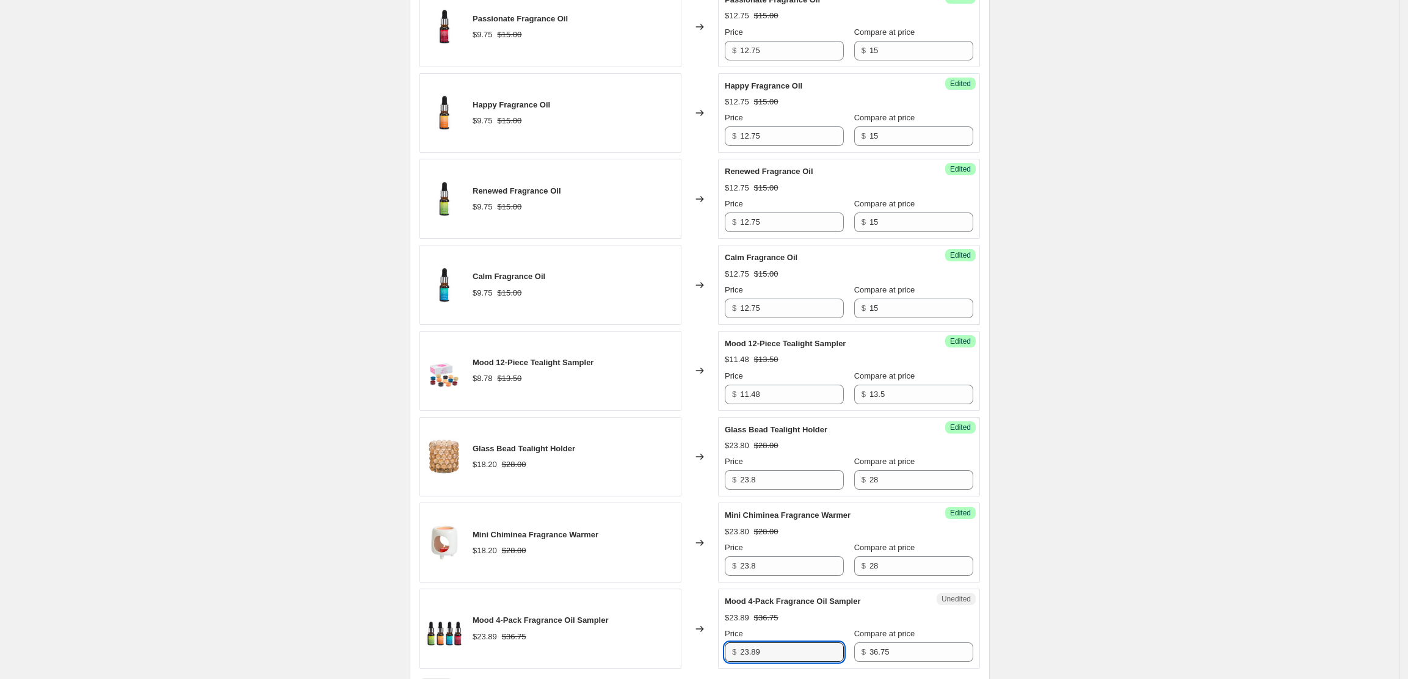
drag, startPoint x: 789, startPoint y: 670, endPoint x: 739, endPoint y: 663, distance: 50.6
click at [739, 662] on div "$ 23.89" at bounding box center [784, 652] width 119 height 20
type input "31.24"
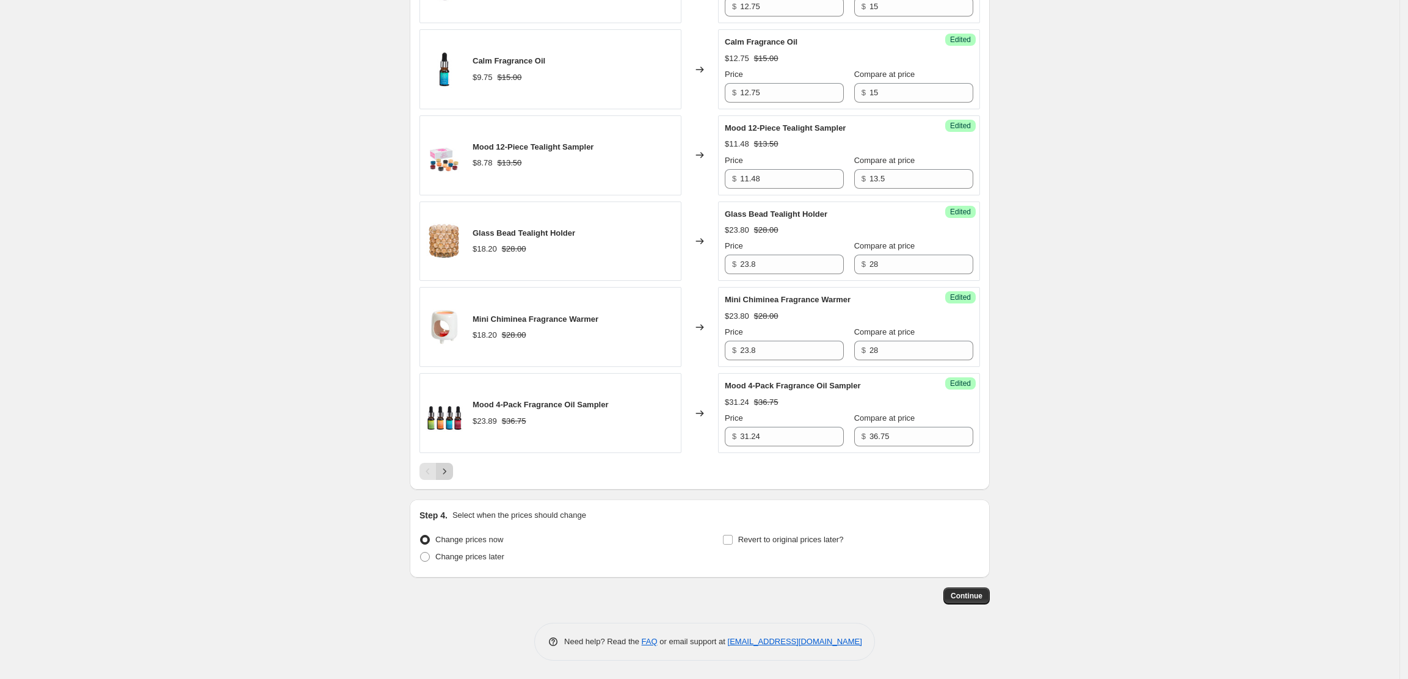
click at [451, 470] on icon "Next" at bounding box center [444, 471] width 12 height 12
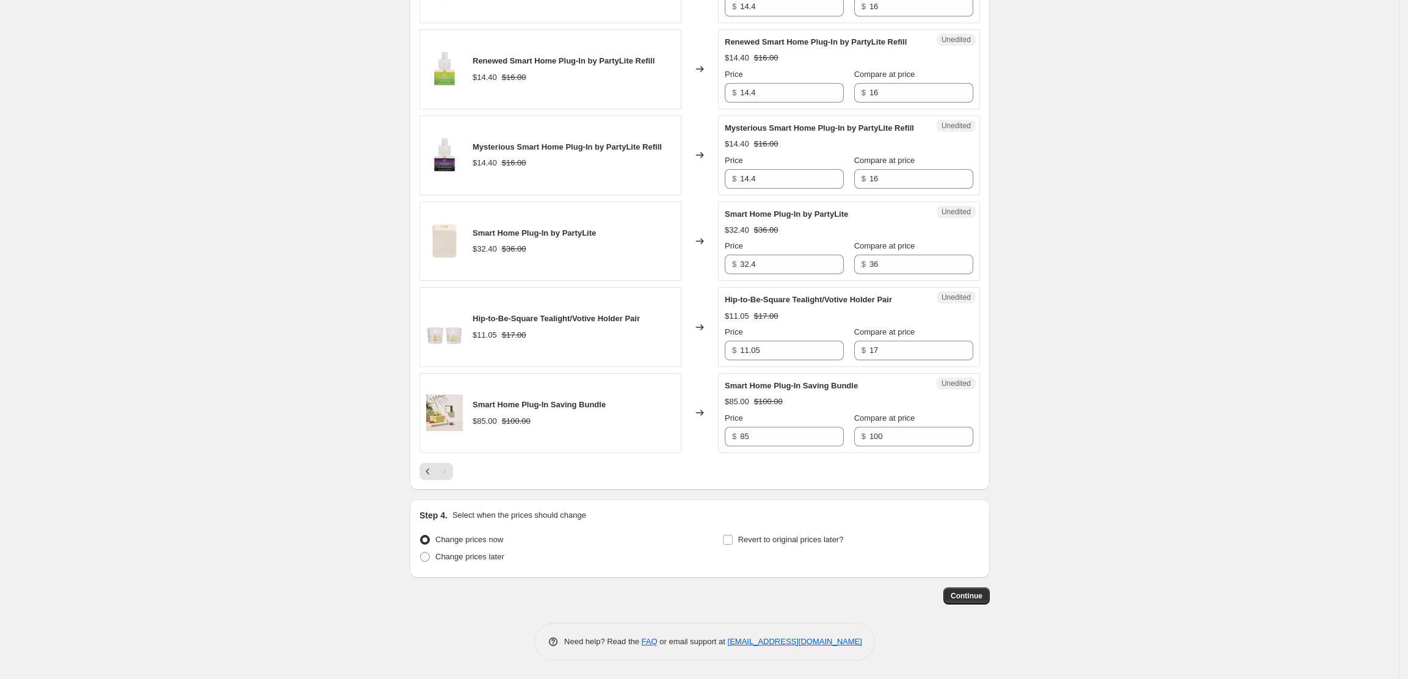
scroll to position [324, 0]
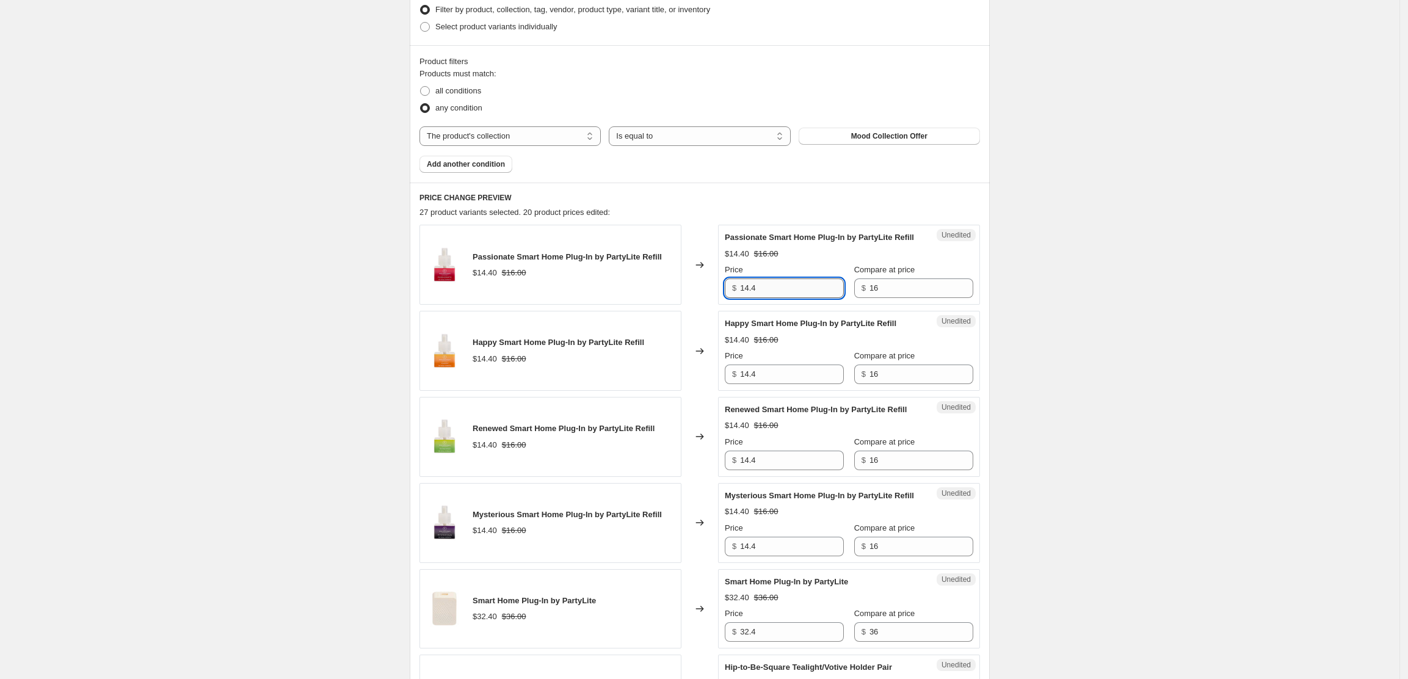
click at [767, 298] on input "14.4" at bounding box center [792, 288] width 104 height 20
drag, startPoint x: 772, startPoint y: 301, endPoint x: 733, endPoint y: 294, distance: 39.1
click at [733, 294] on div "$ 14.4" at bounding box center [784, 288] width 119 height 20
type input "14.4"
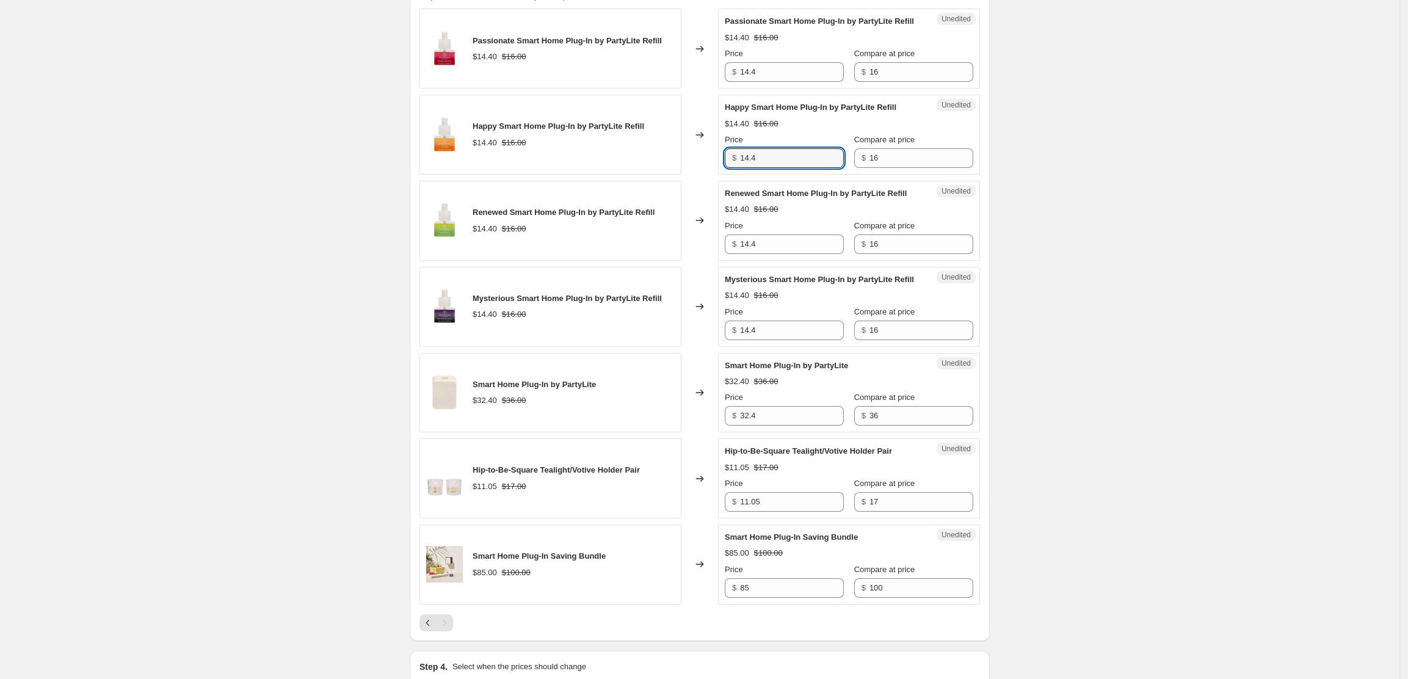
scroll to position [568, 0]
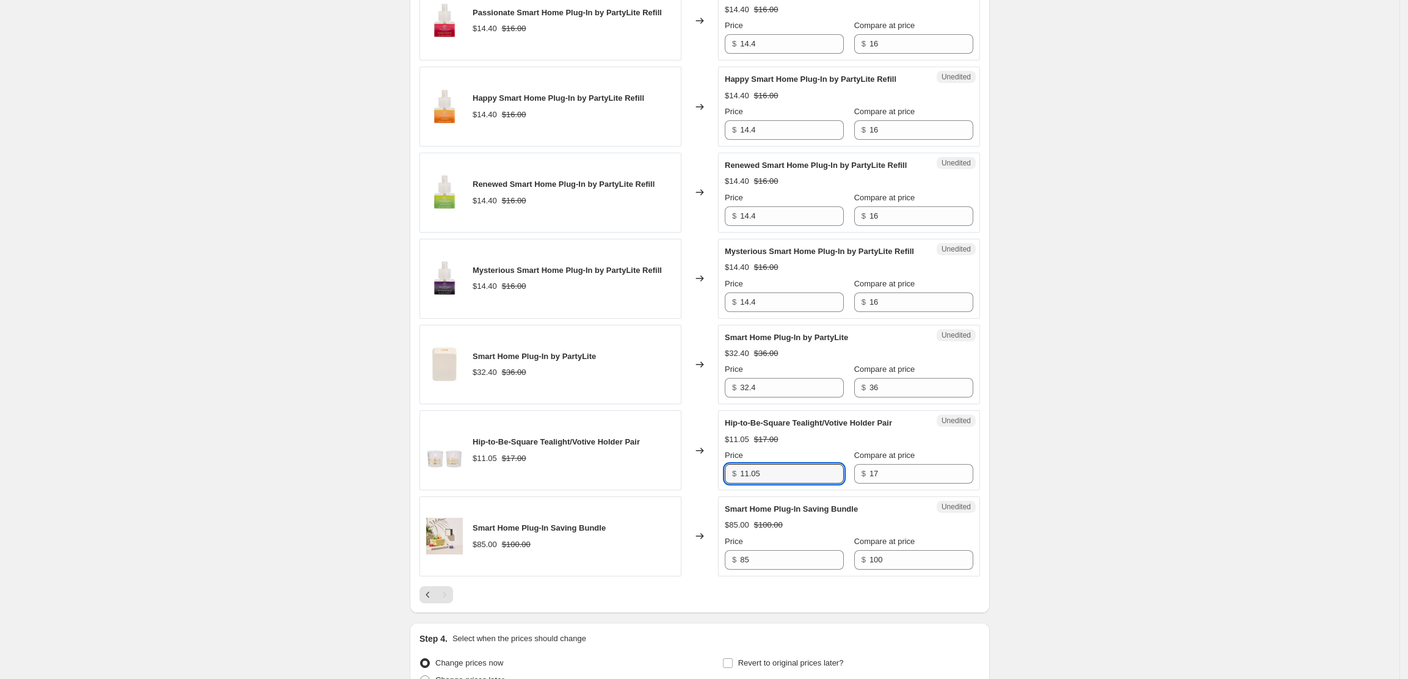
drag, startPoint x: 787, startPoint y: 511, endPoint x: 729, endPoint y: 506, distance: 58.2
click at [729, 484] on div "$ 11.05" at bounding box center [784, 474] width 119 height 20
type input "14.45"
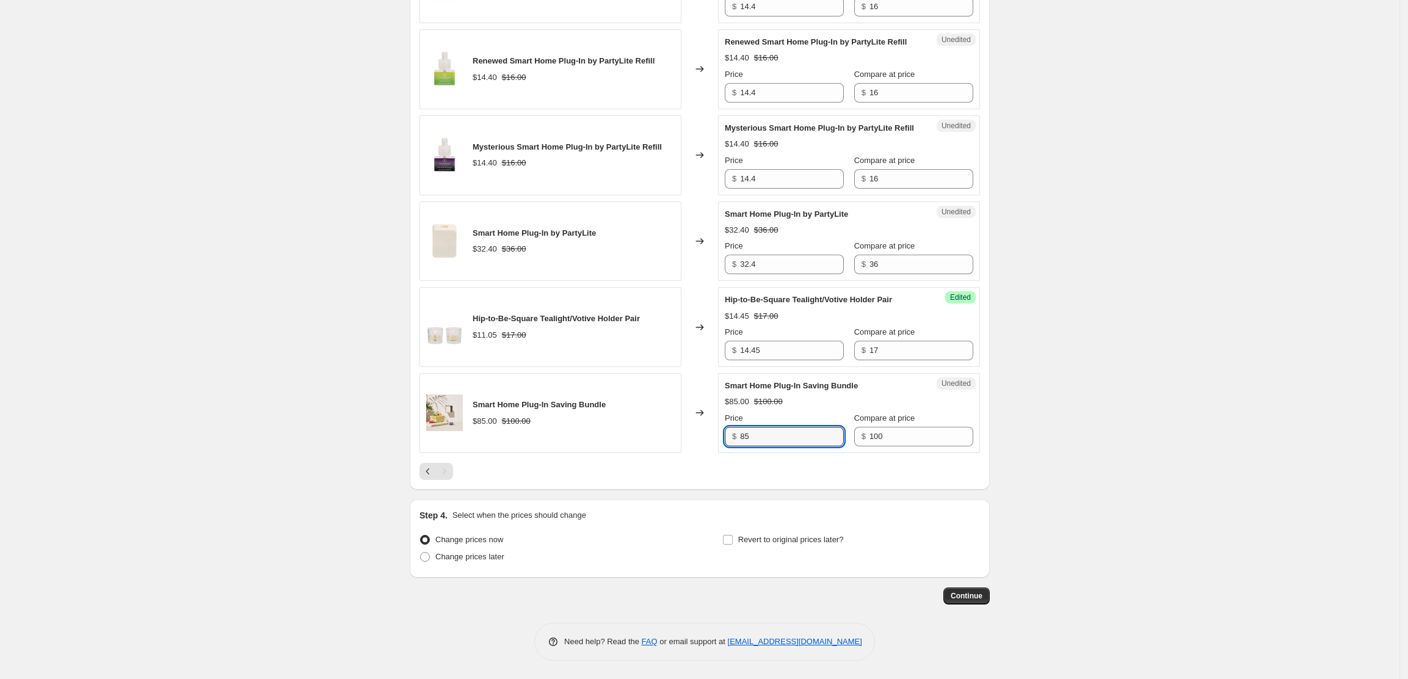
scroll to position [731, 0]
click at [429, 558] on span at bounding box center [425, 557] width 10 height 10
click at [421, 553] on input "Change prices later" at bounding box center [420, 552] width 1 height 1
radio input "true"
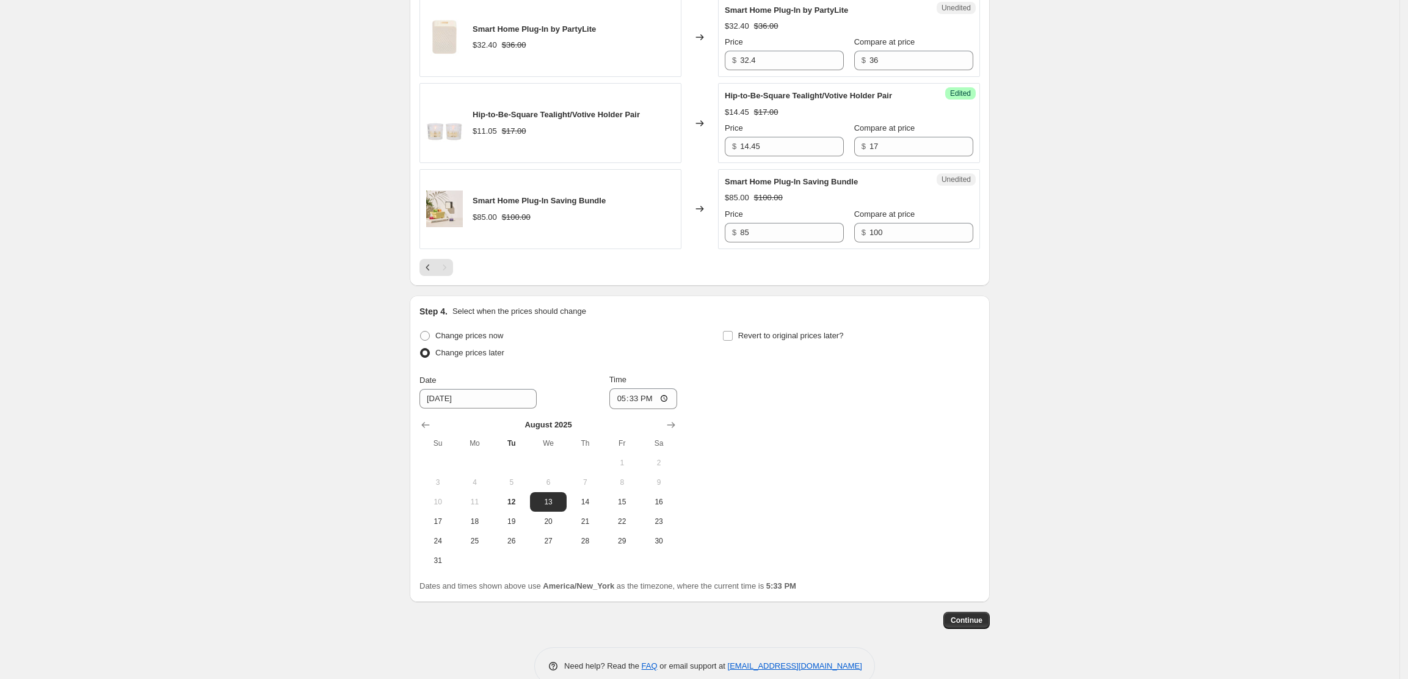
scroll to position [960, 0]
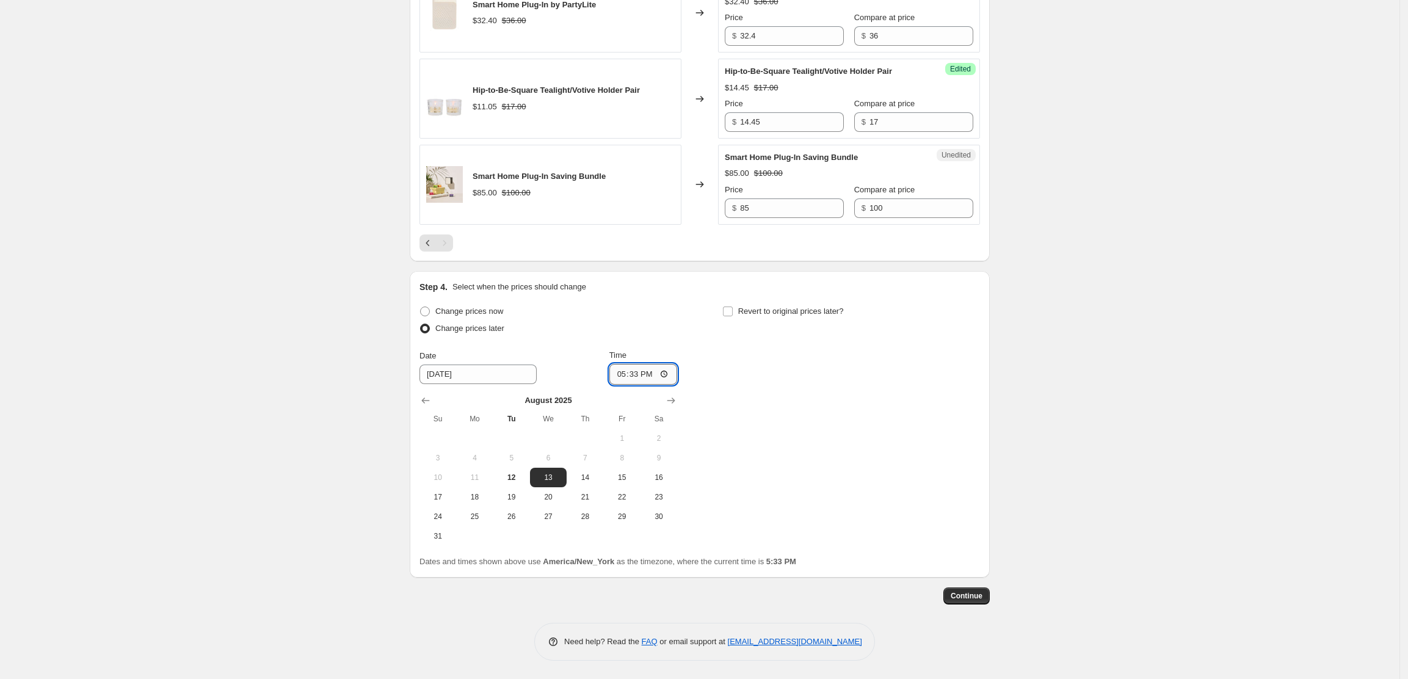
click at [636, 372] on input "17:33" at bounding box center [643, 374] width 68 height 21
type input "17:36"
click at [523, 476] on span "12" at bounding box center [511, 478] width 27 height 10
type input "[DATE]"
click at [733, 309] on input "Revert to original prices later?" at bounding box center [728, 312] width 10 height 10
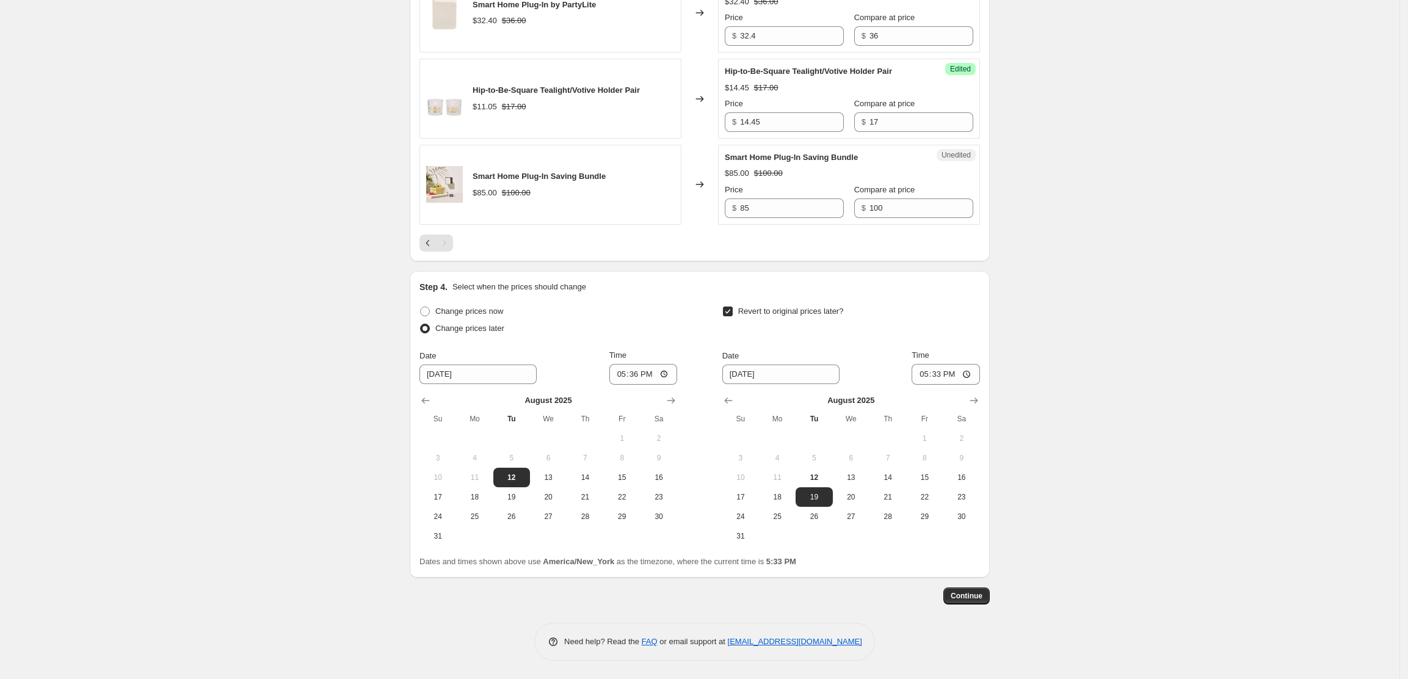
click at [733, 310] on input "Revert to original prices later?" at bounding box center [728, 312] width 10 height 10
checkbox input "false"
click at [980, 594] on span "Continue" at bounding box center [967, 596] width 32 height 10
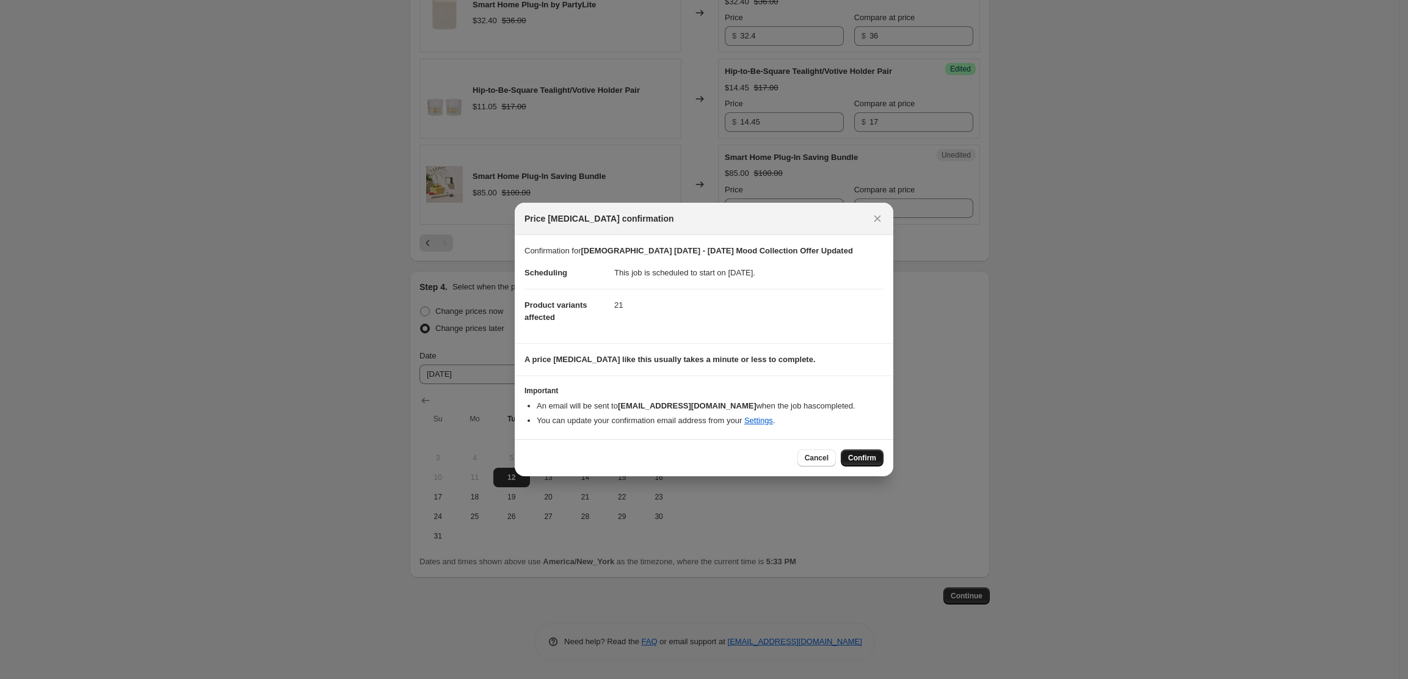
click at [868, 460] on span "Confirm" at bounding box center [862, 458] width 28 height 10
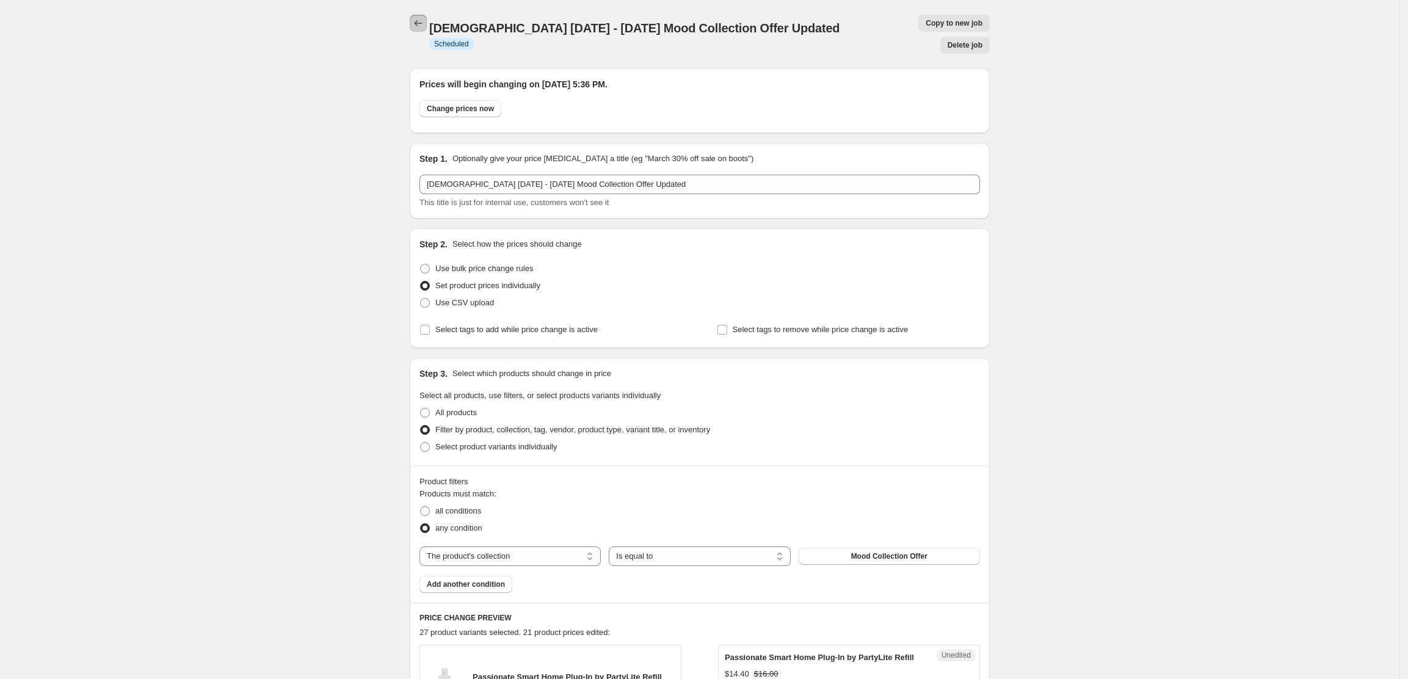
click at [423, 23] on icon "Price change jobs" at bounding box center [419, 23] width 8 height 6
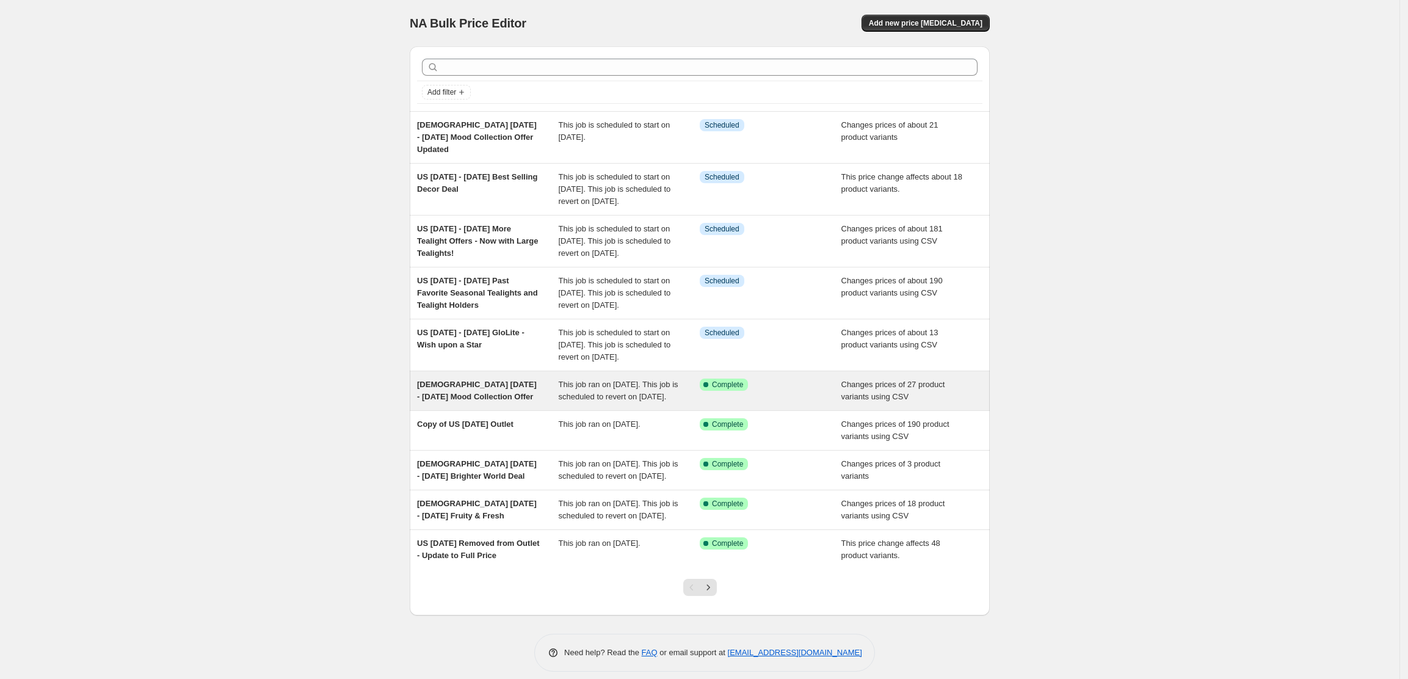
click at [486, 401] on span "[DEMOGRAPHIC_DATA] [DATE] - [DATE] Mood Collection Offer" at bounding box center [477, 390] width 120 height 21
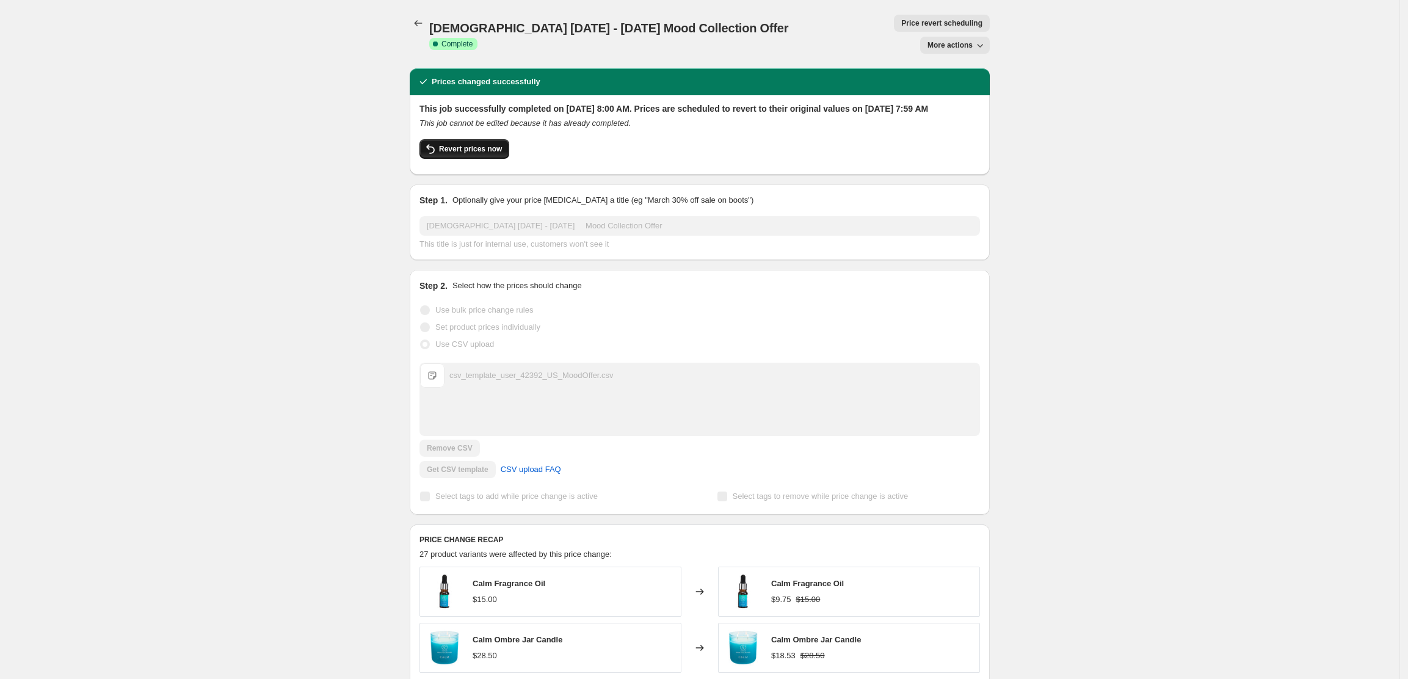
click at [480, 144] on span "Revert prices now" at bounding box center [470, 149] width 63 height 10
checkbox input "false"
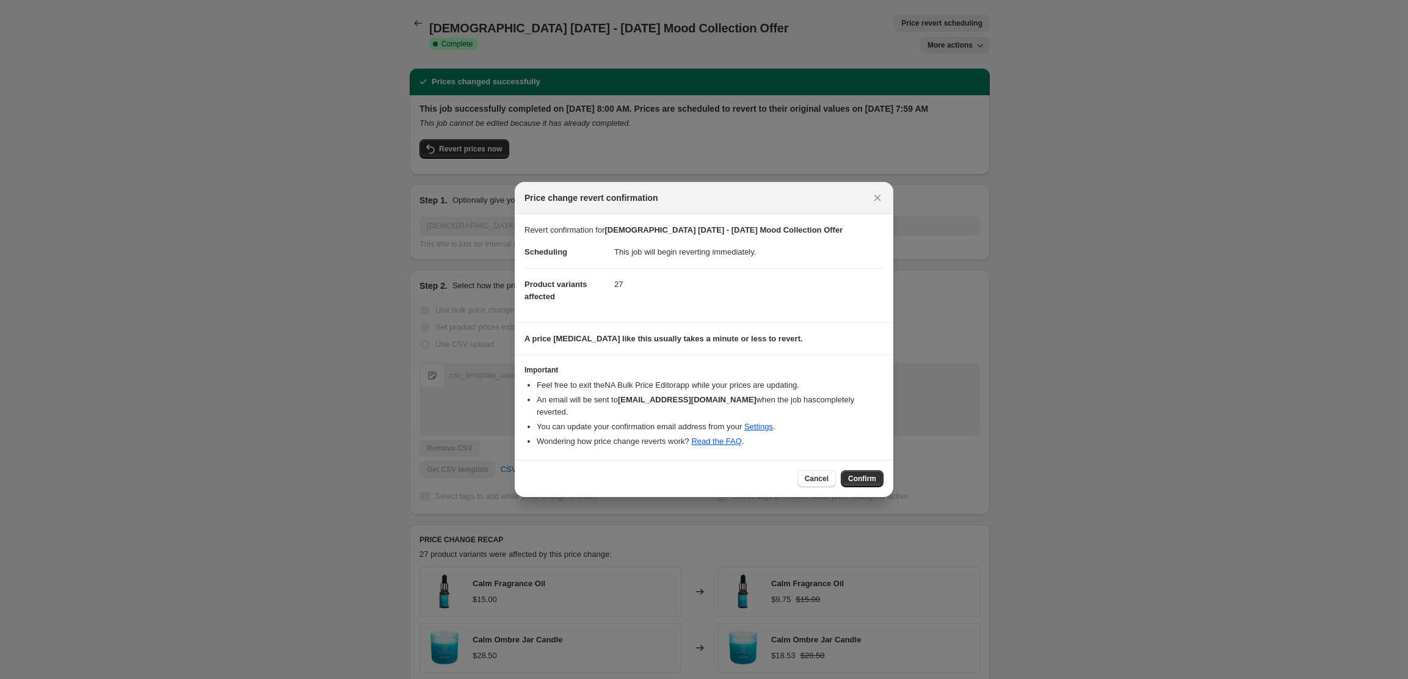
click at [870, 474] on span "Confirm" at bounding box center [862, 479] width 28 height 10
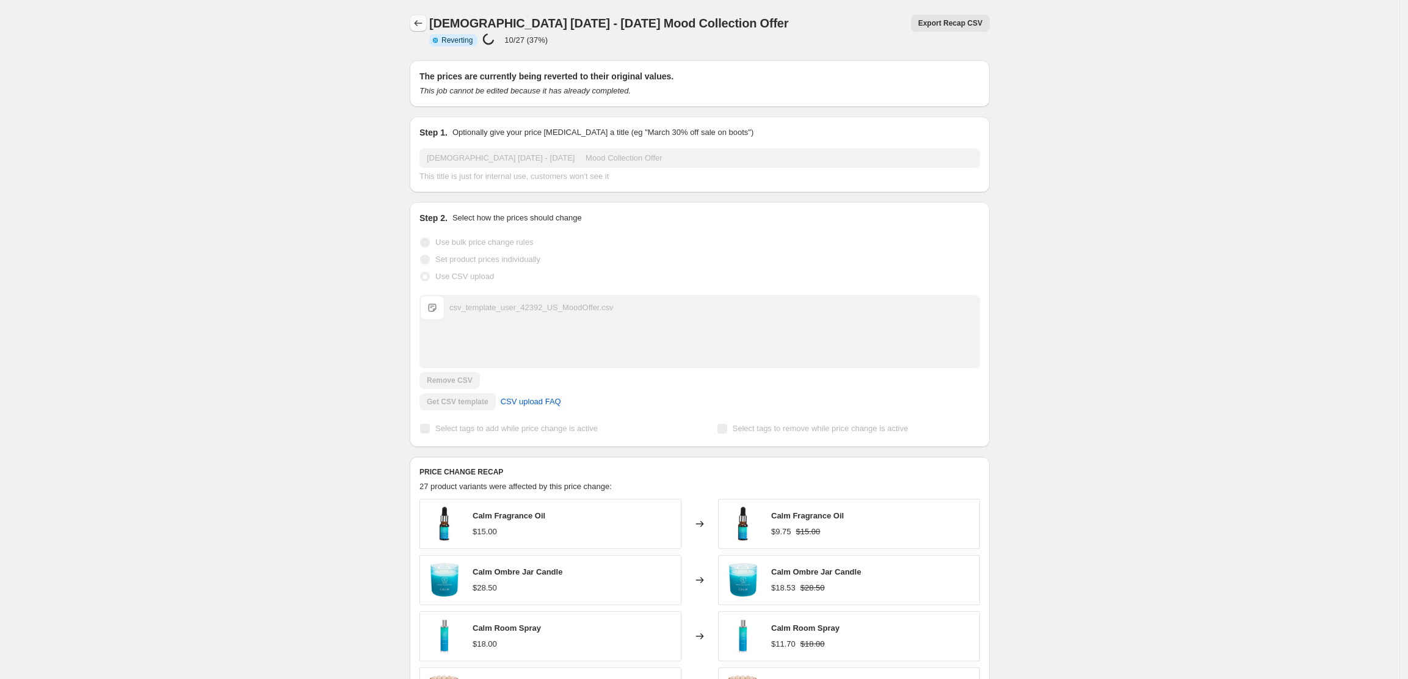
click at [419, 24] on icon "Price change jobs" at bounding box center [418, 23] width 12 height 12
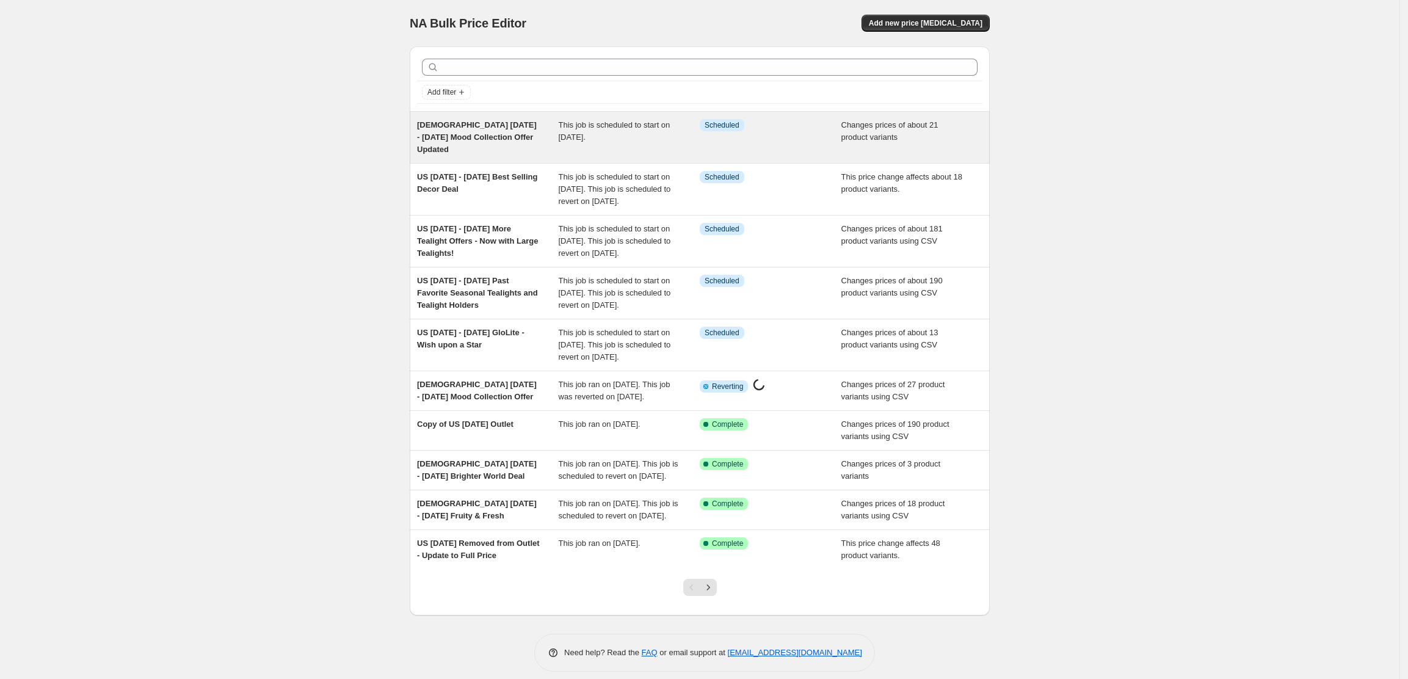
click at [492, 134] on span "[DEMOGRAPHIC_DATA] [DATE] - [DATE] Mood Collection Offer Updated" at bounding box center [477, 137] width 120 height 34
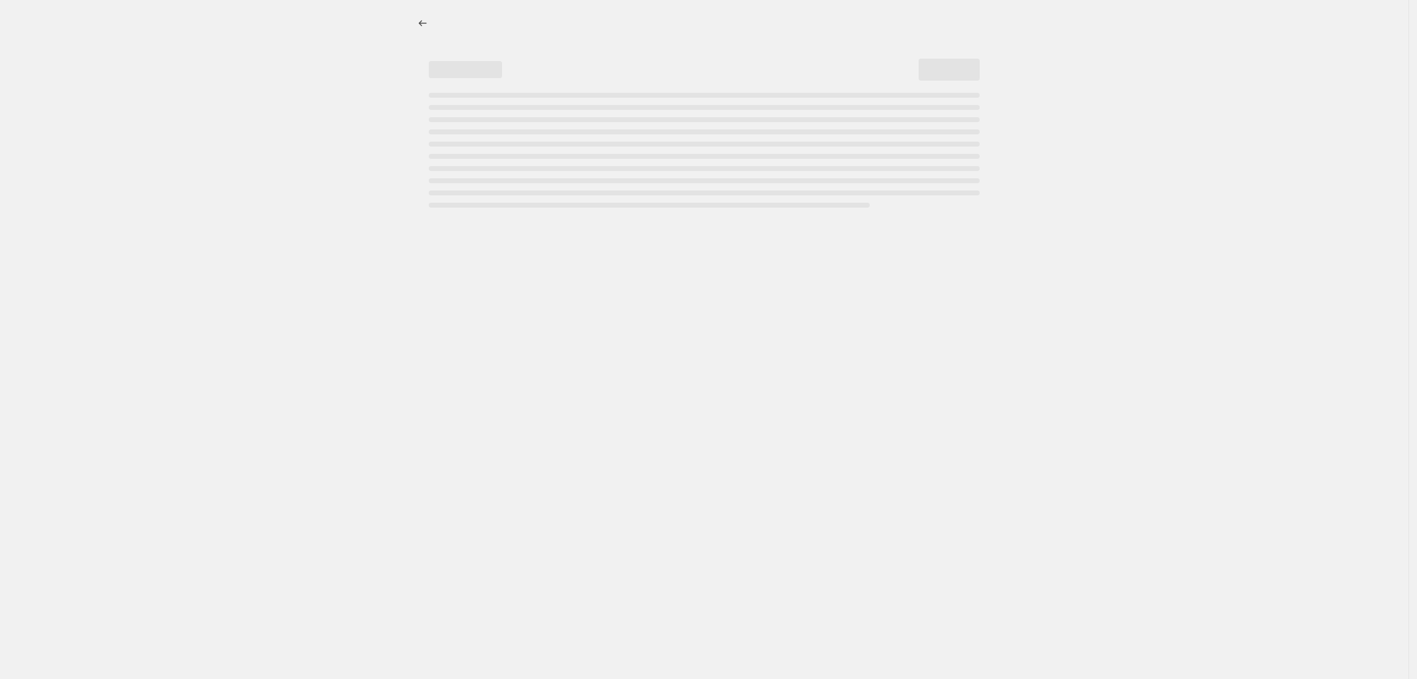
select select "collection"
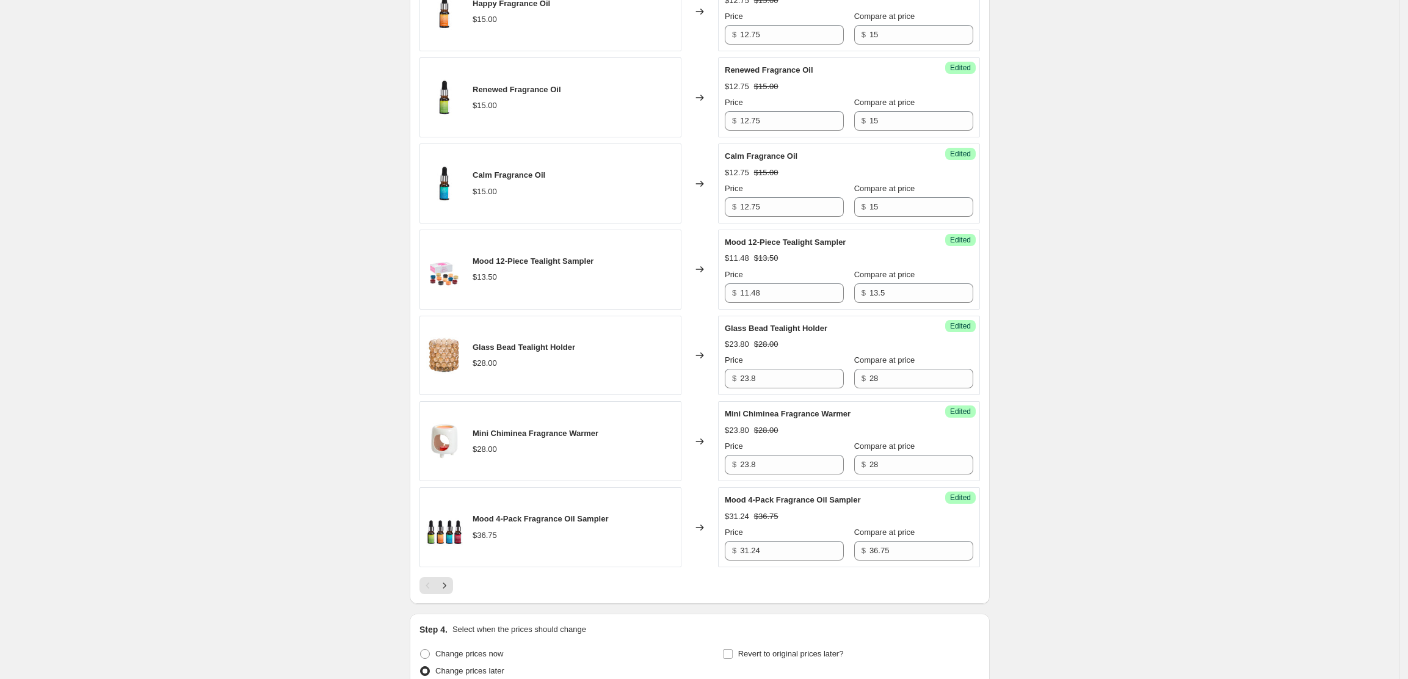
scroll to position [2116, 0]
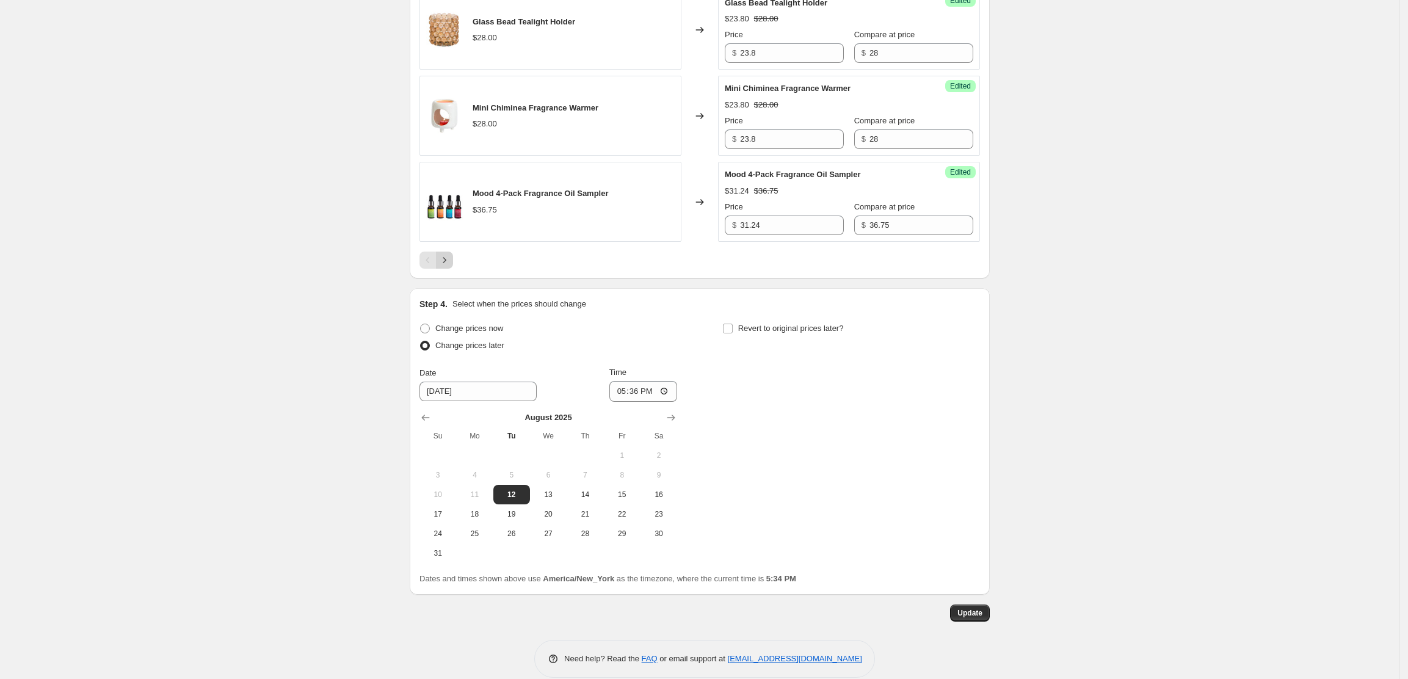
click at [451, 254] on icon "Next" at bounding box center [444, 260] width 12 height 12
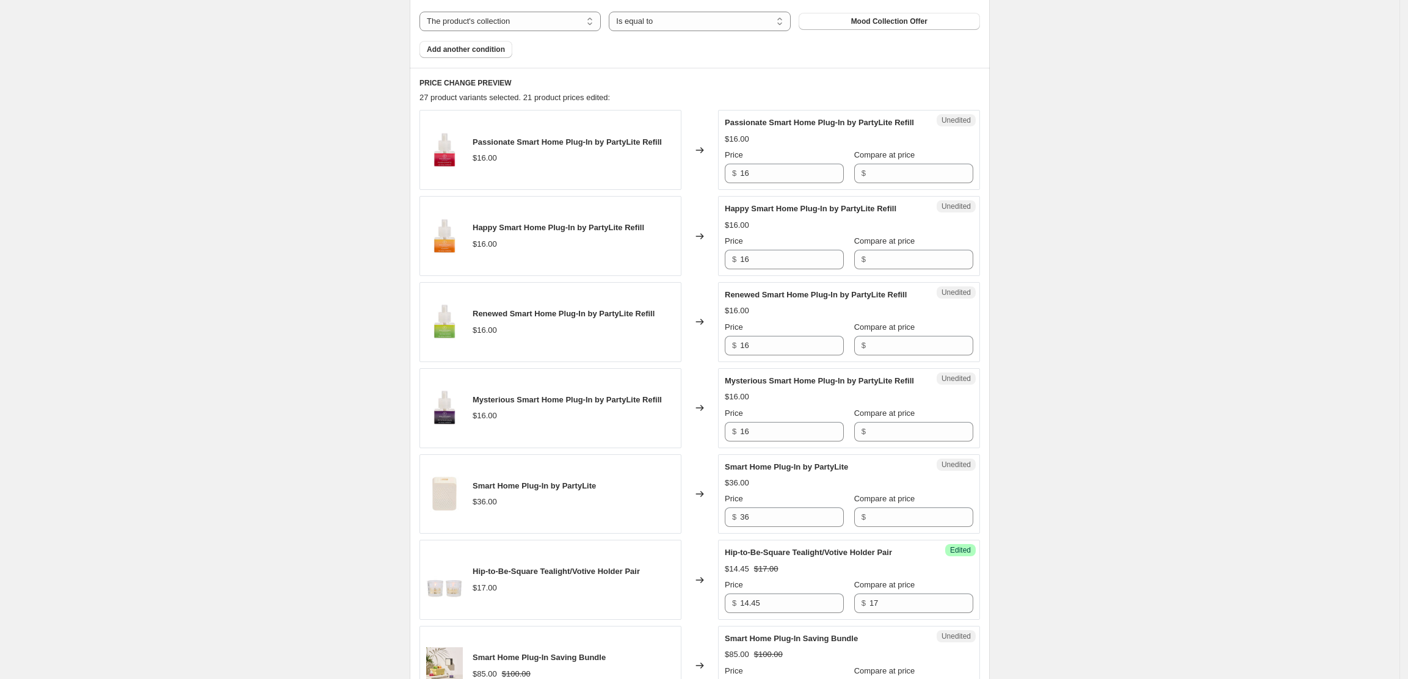
scroll to position [464, 0]
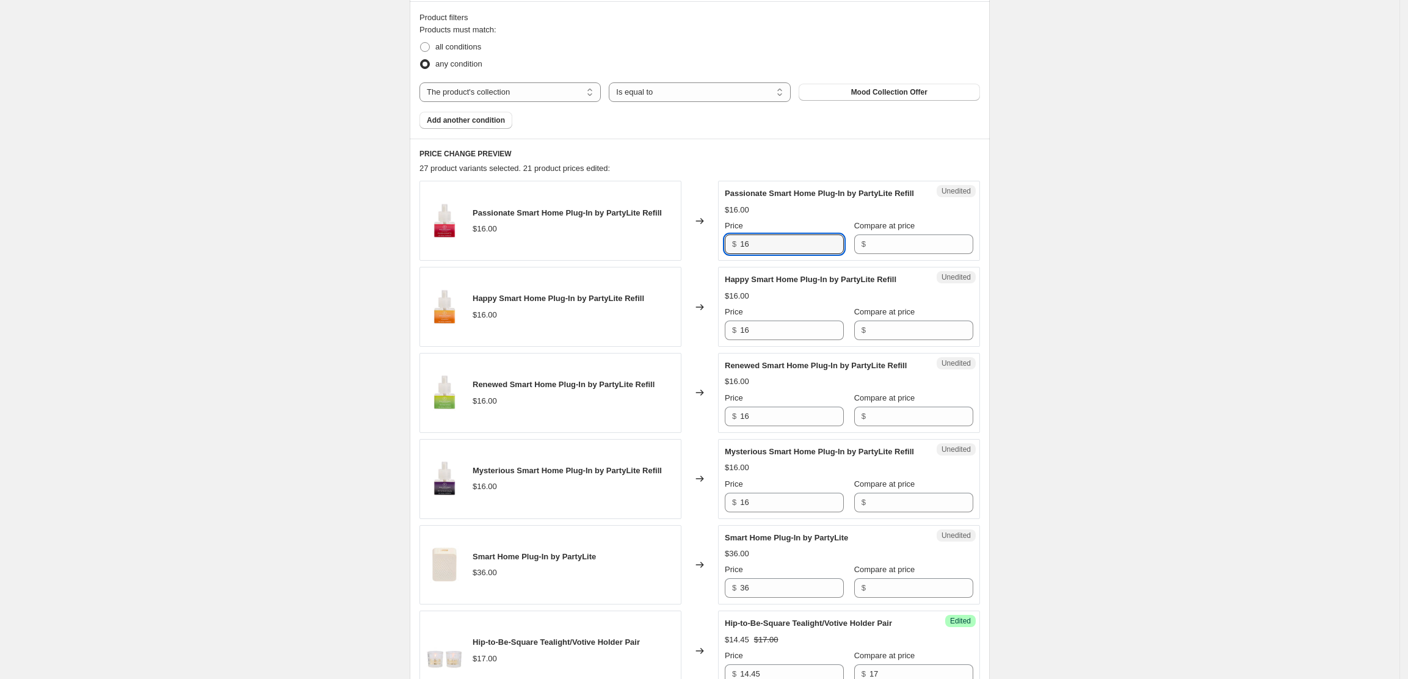
drag, startPoint x: 758, startPoint y: 234, endPoint x: 728, endPoint y: 238, distance: 30.1
click at [727, 238] on div "Unedited Passionate Smart Home Plug-In by PartyLite Refill $16.00 Price $ 16 Co…" at bounding box center [849, 221] width 262 height 80
type input "13.6"
type input "16"
type input "13.6"
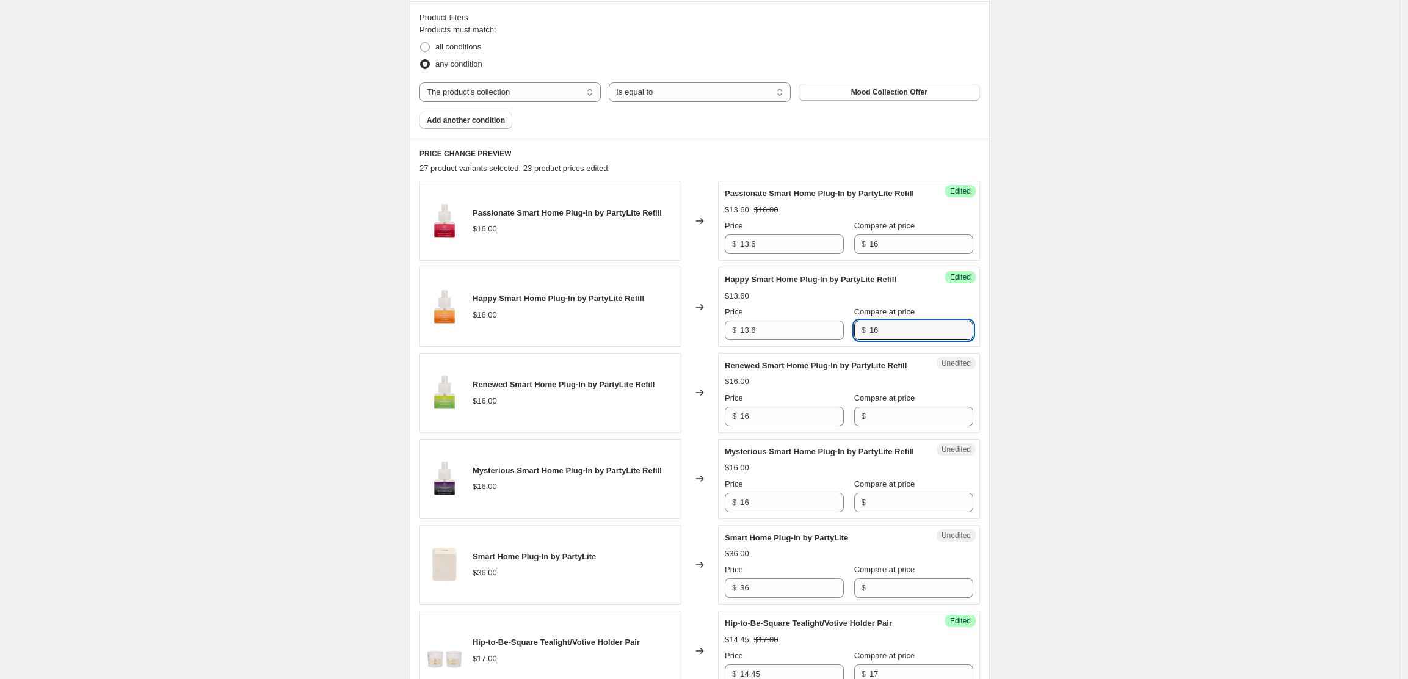
type input "16"
type input "13.6"
type input "16"
type input "13.6"
type input "16"
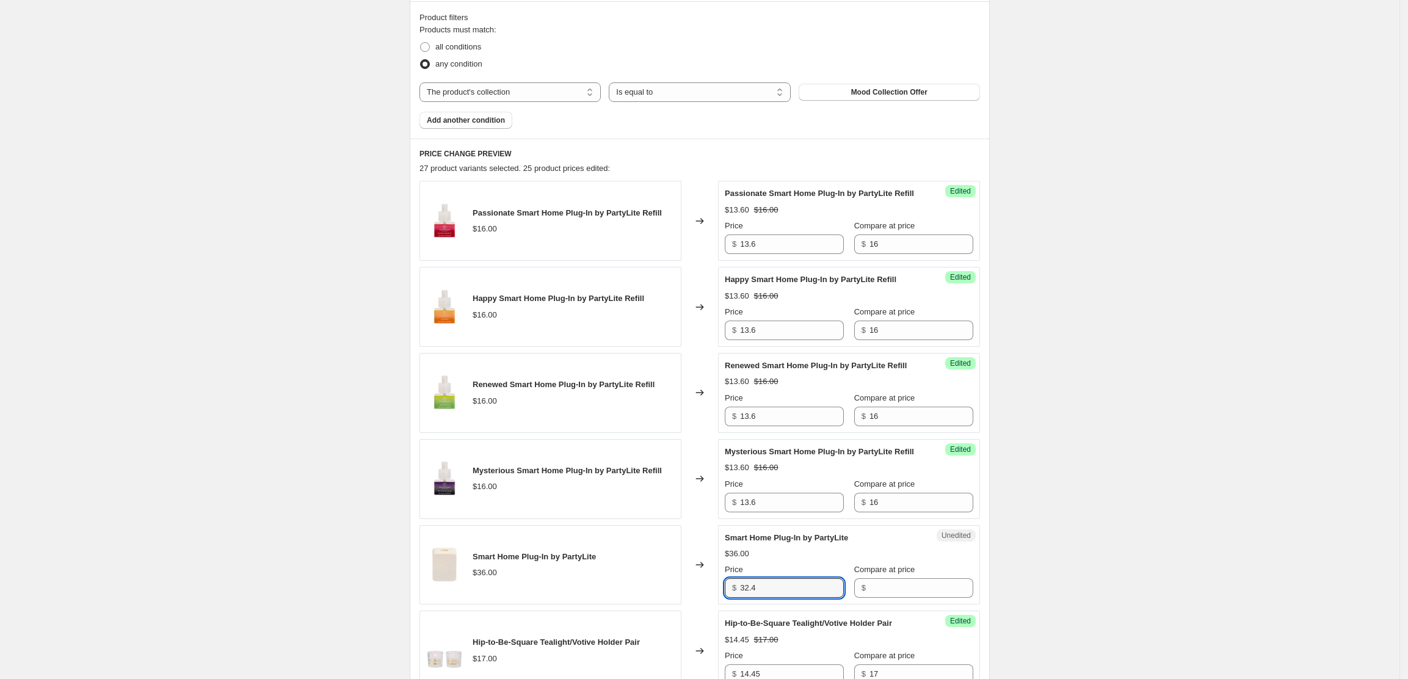
type input "32.4"
type input "36"
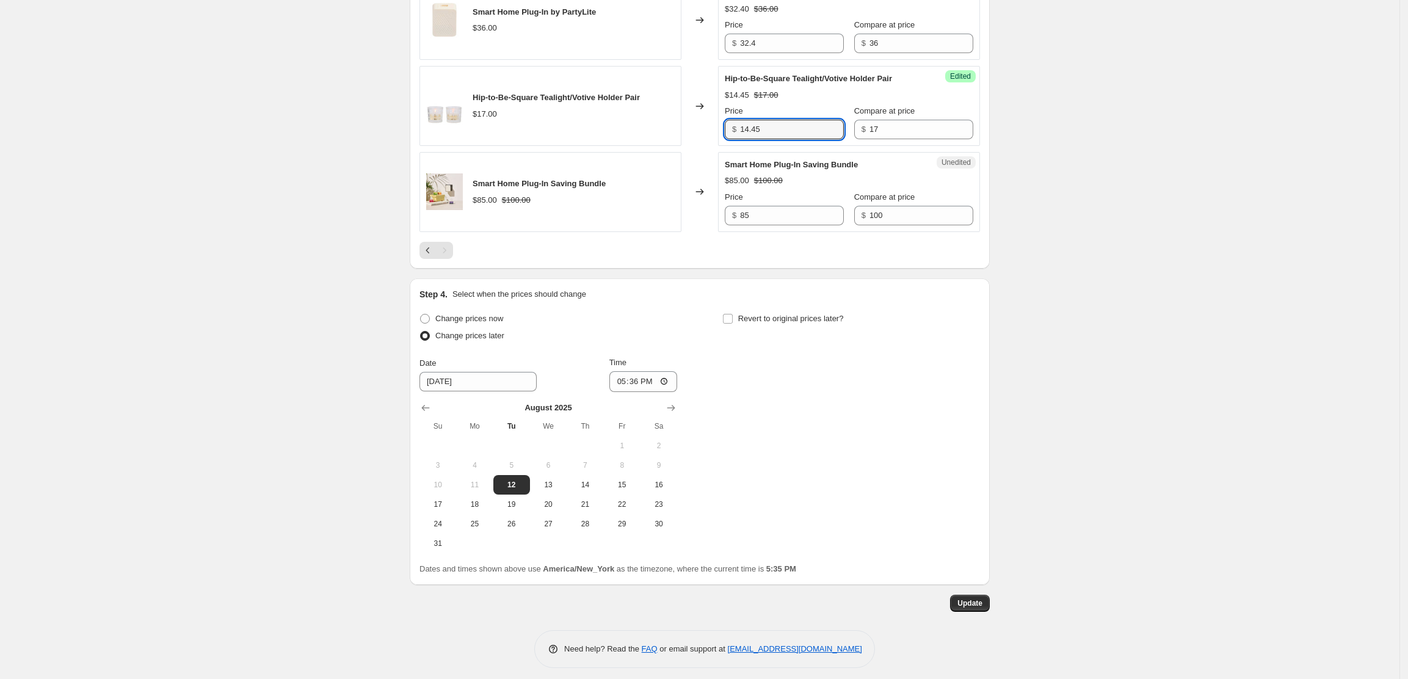
scroll to position [1034, 0]
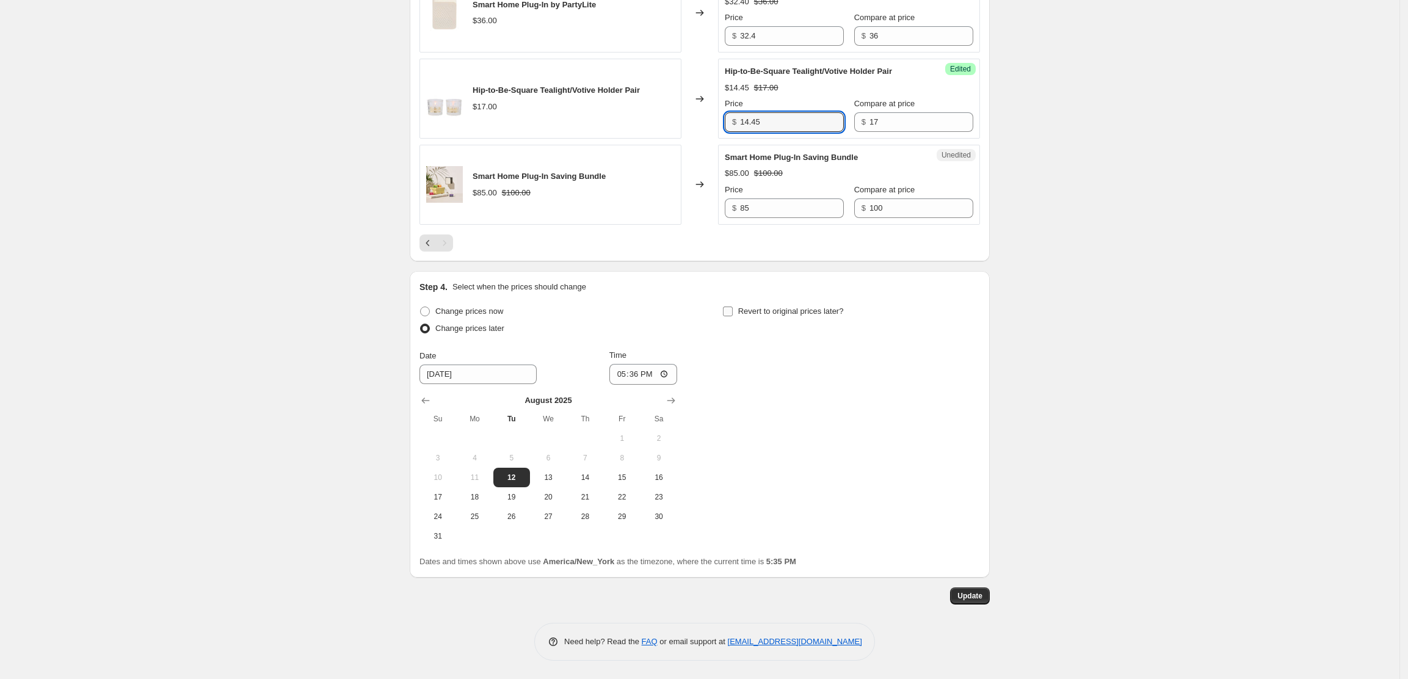
click at [732, 313] on input "Revert to original prices later?" at bounding box center [728, 312] width 10 height 10
checkbox input "true"
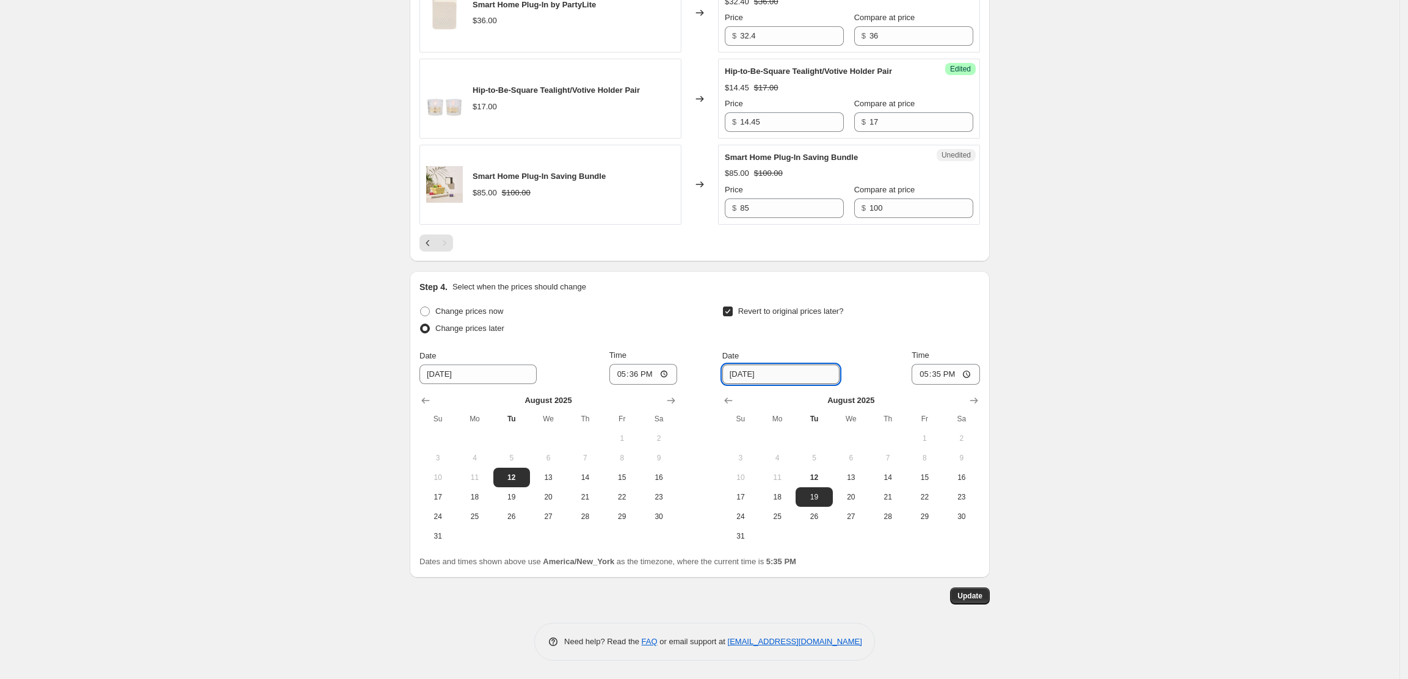
click at [802, 372] on input "[DATE]" at bounding box center [780, 375] width 117 height 20
click at [898, 475] on span "14" at bounding box center [887, 478] width 27 height 10
type input "[DATE]"
click at [970, 372] on input "17:35" at bounding box center [946, 374] width 68 height 21
type input "08:00"
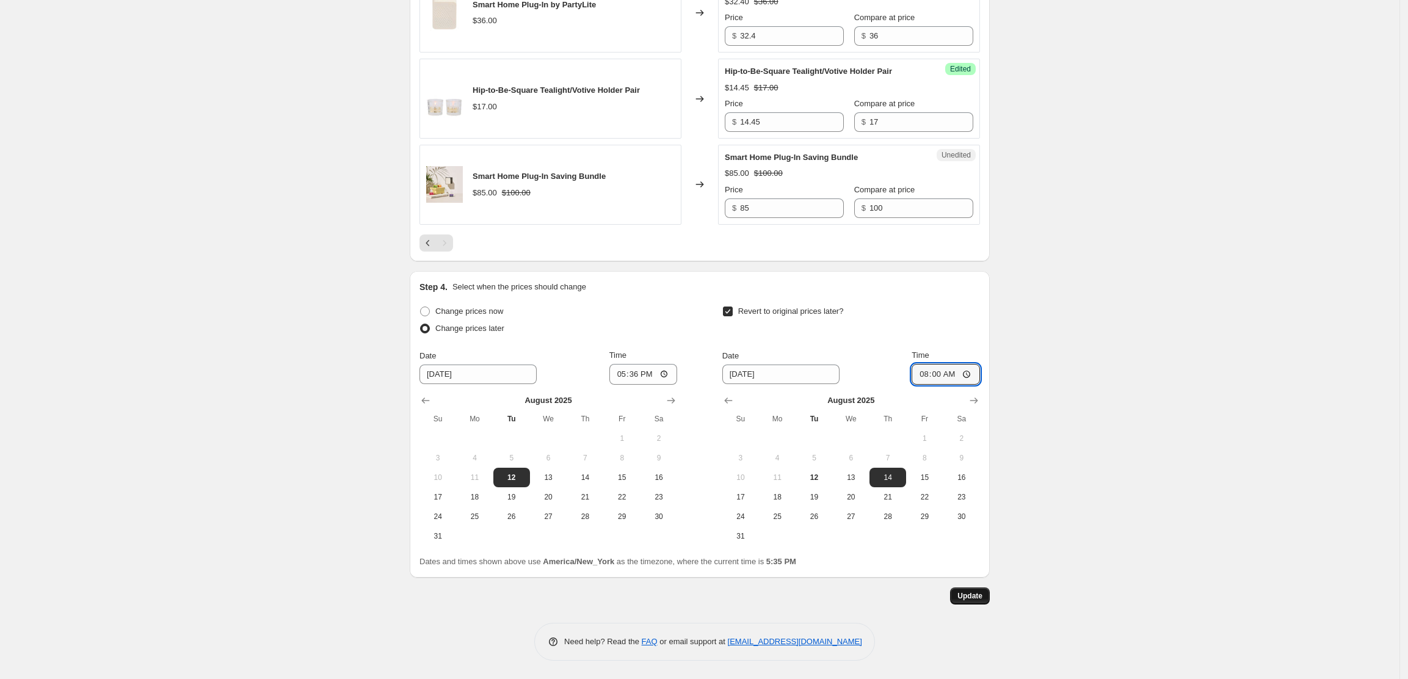
click at [981, 594] on span "Update" at bounding box center [969, 596] width 25 height 10
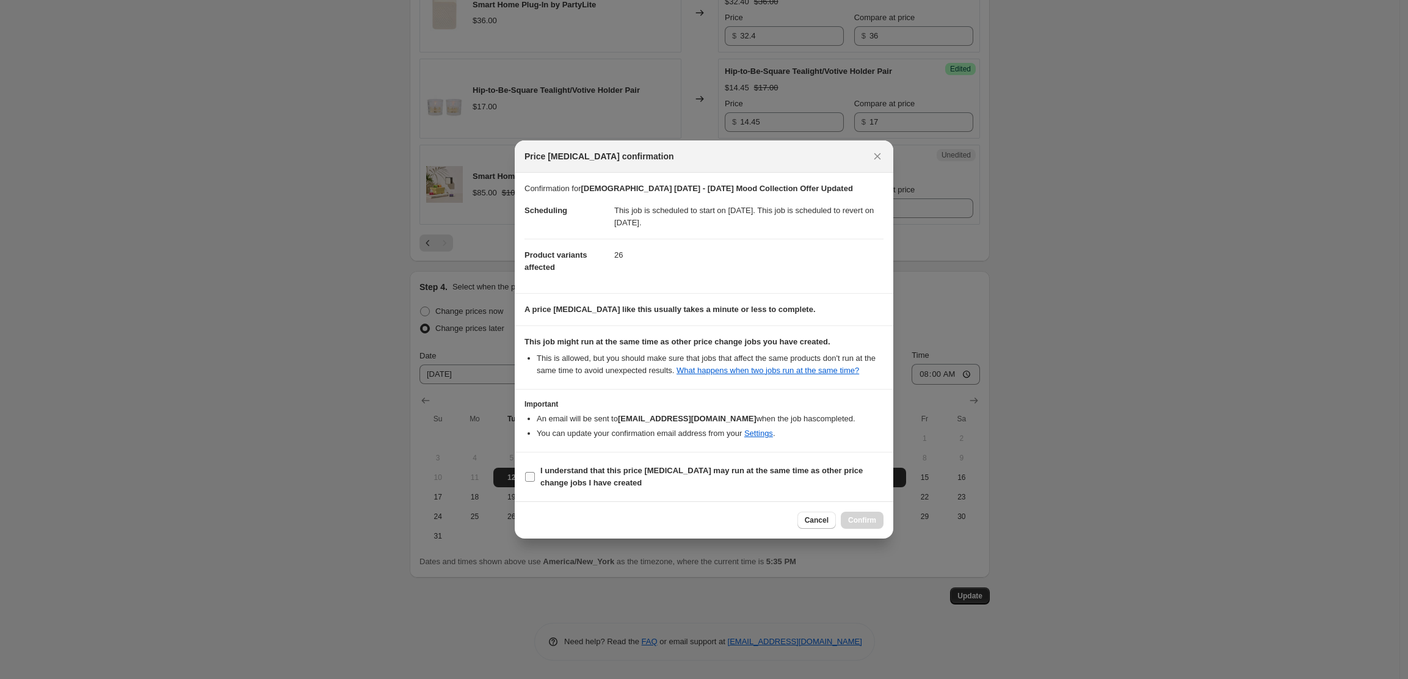
click at [532, 476] on input "I understand that this price [MEDICAL_DATA] may run at the same time as other p…" at bounding box center [530, 477] width 10 height 10
checkbox input "true"
click at [863, 520] on span "Confirm" at bounding box center [862, 520] width 28 height 10
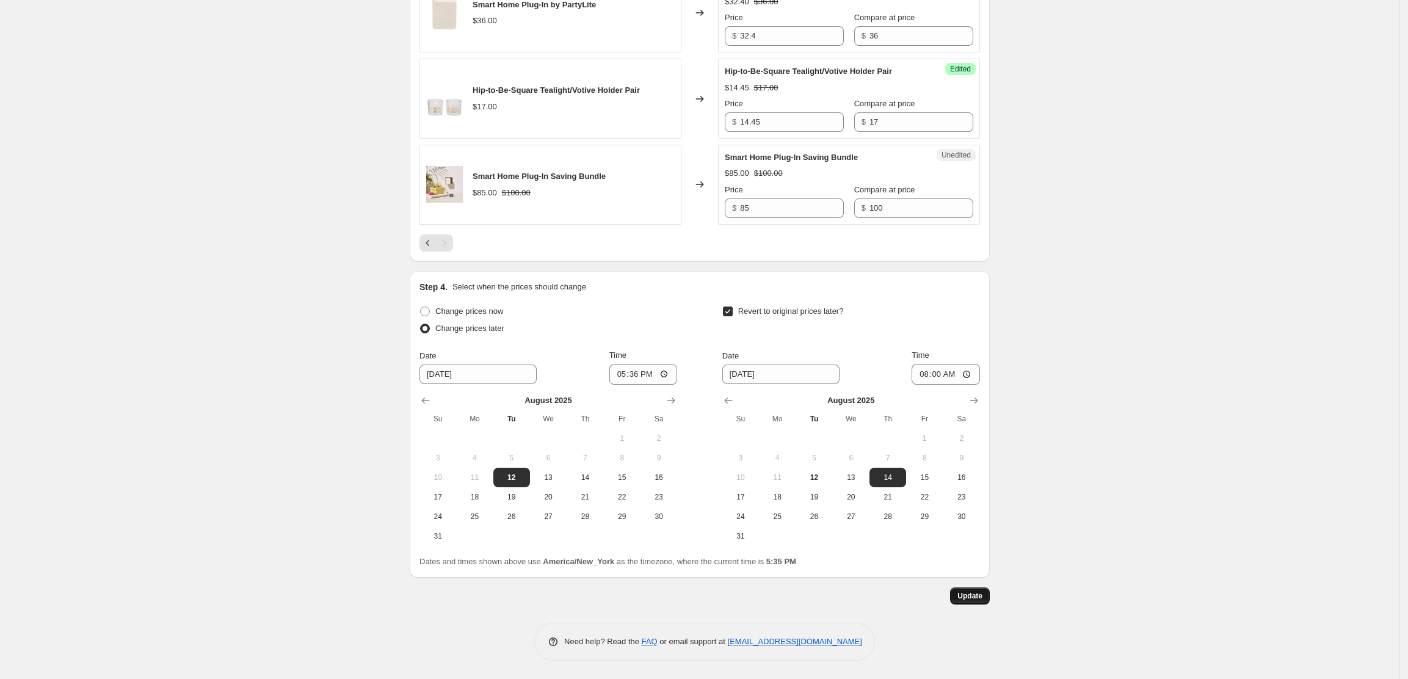
click at [978, 595] on span "Update" at bounding box center [969, 596] width 25 height 10
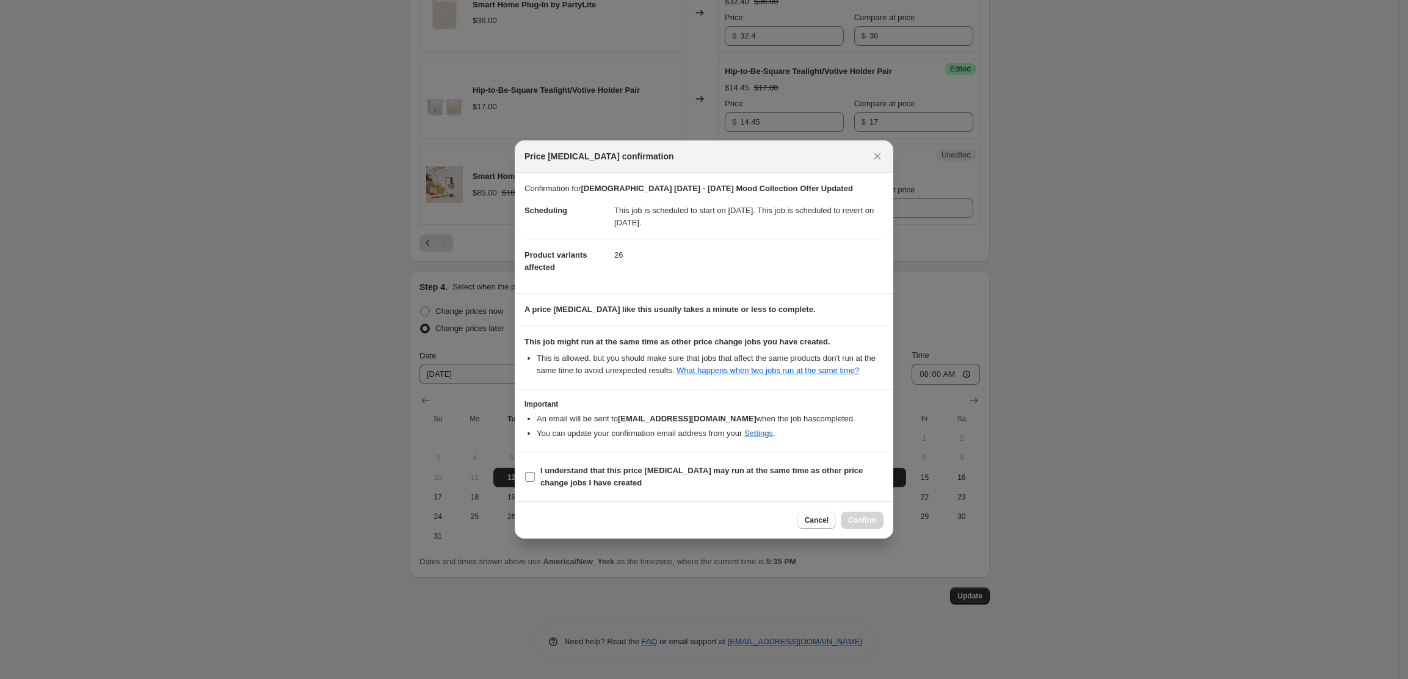
drag, startPoint x: 525, startPoint y: 475, endPoint x: 592, endPoint y: 502, distance: 71.8
click at [526, 475] on input "I understand that this price [MEDICAL_DATA] may run at the same time as other p…" at bounding box center [530, 477] width 10 height 10
checkbox input "true"
click at [872, 517] on span "Confirm" at bounding box center [862, 520] width 28 height 10
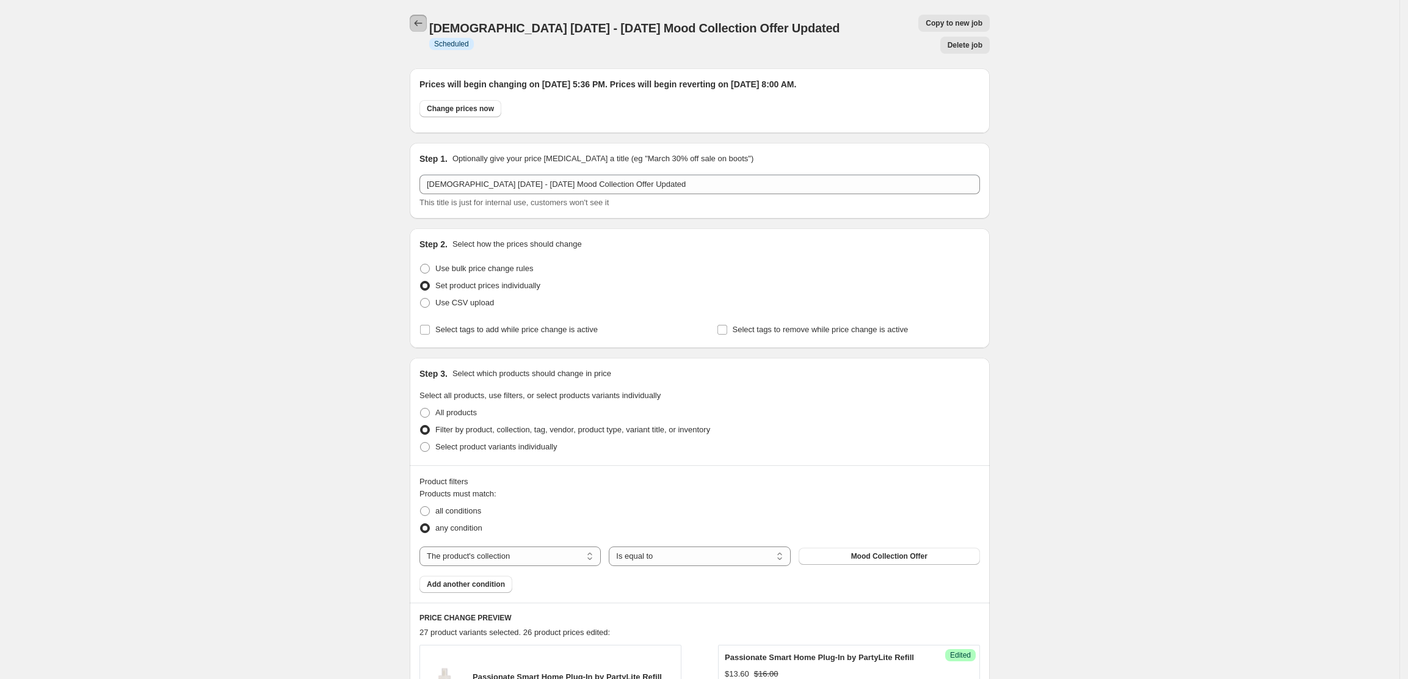
click at [420, 26] on icon "Price change jobs" at bounding box center [418, 23] width 12 height 12
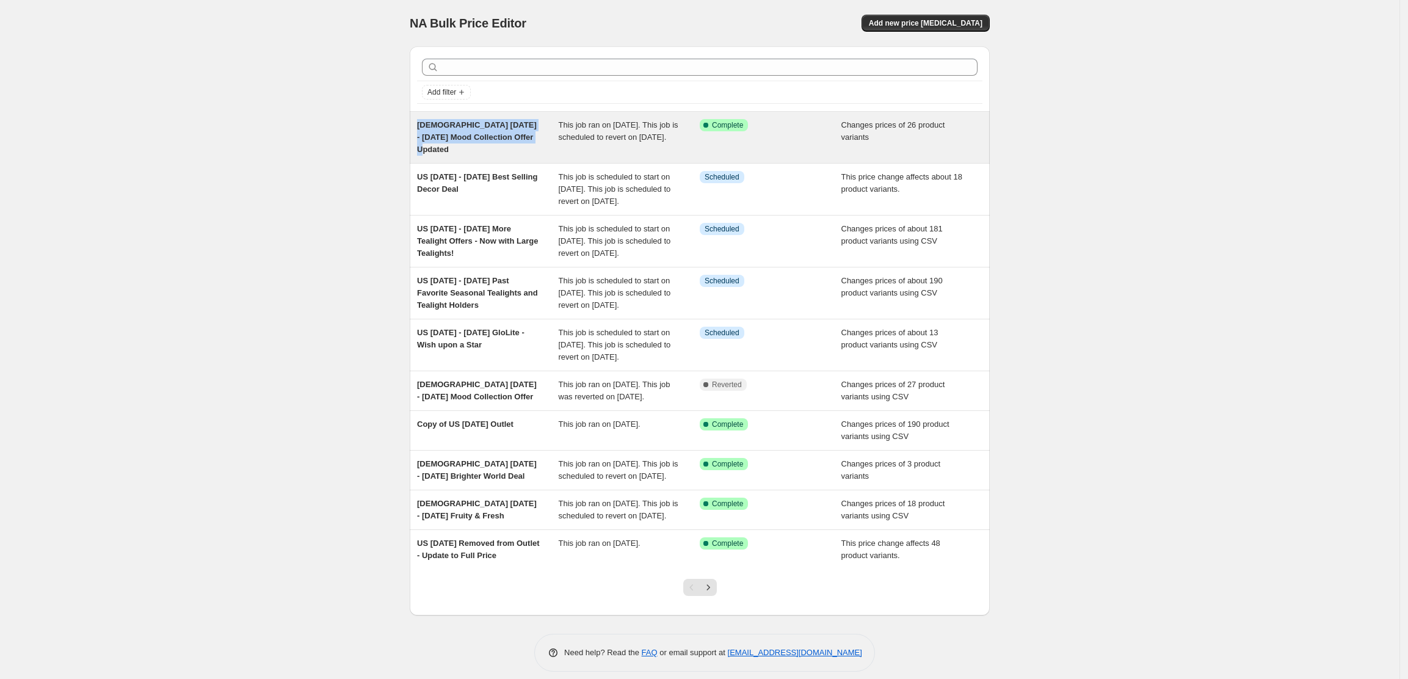
drag, startPoint x: 546, startPoint y: 139, endPoint x: 423, endPoint y: 125, distance: 123.5
click at [423, 125] on div "[DEMOGRAPHIC_DATA] [DATE] - [DATE] Mood Collection Offer Updated" at bounding box center [488, 137] width 142 height 37
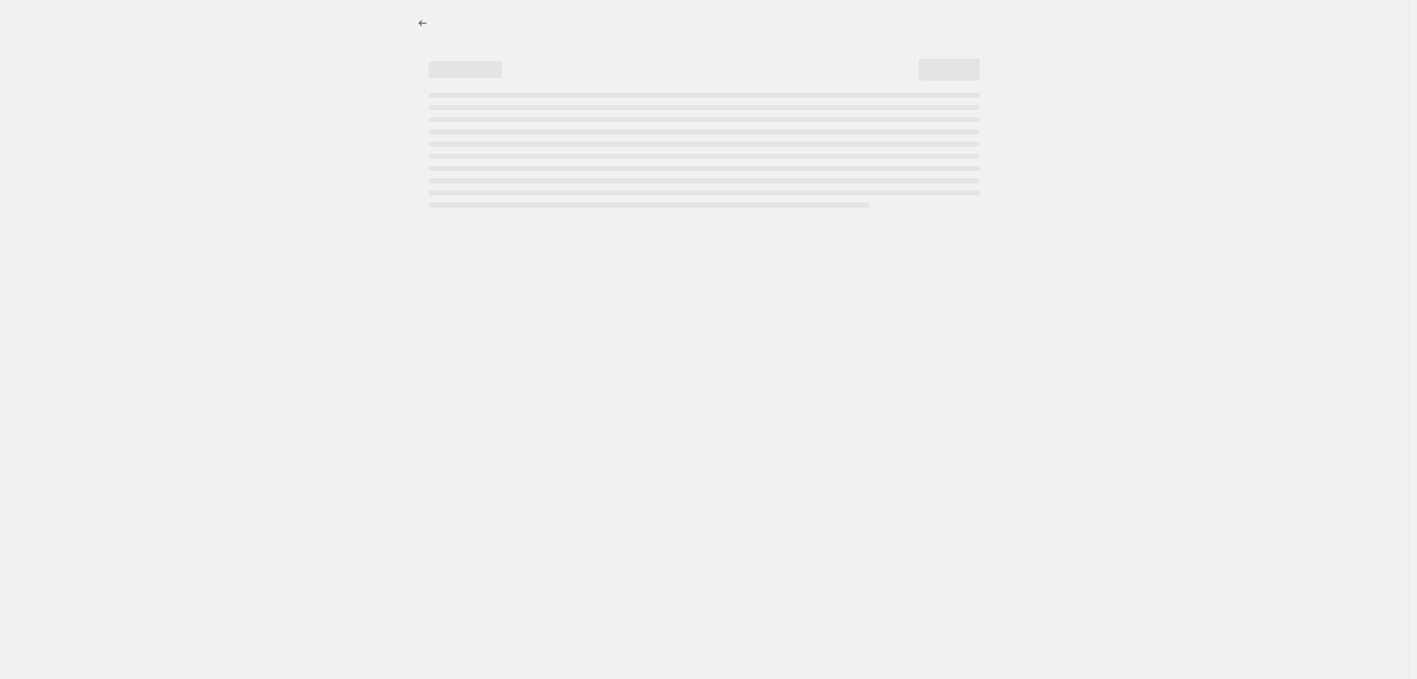
select select "collection"
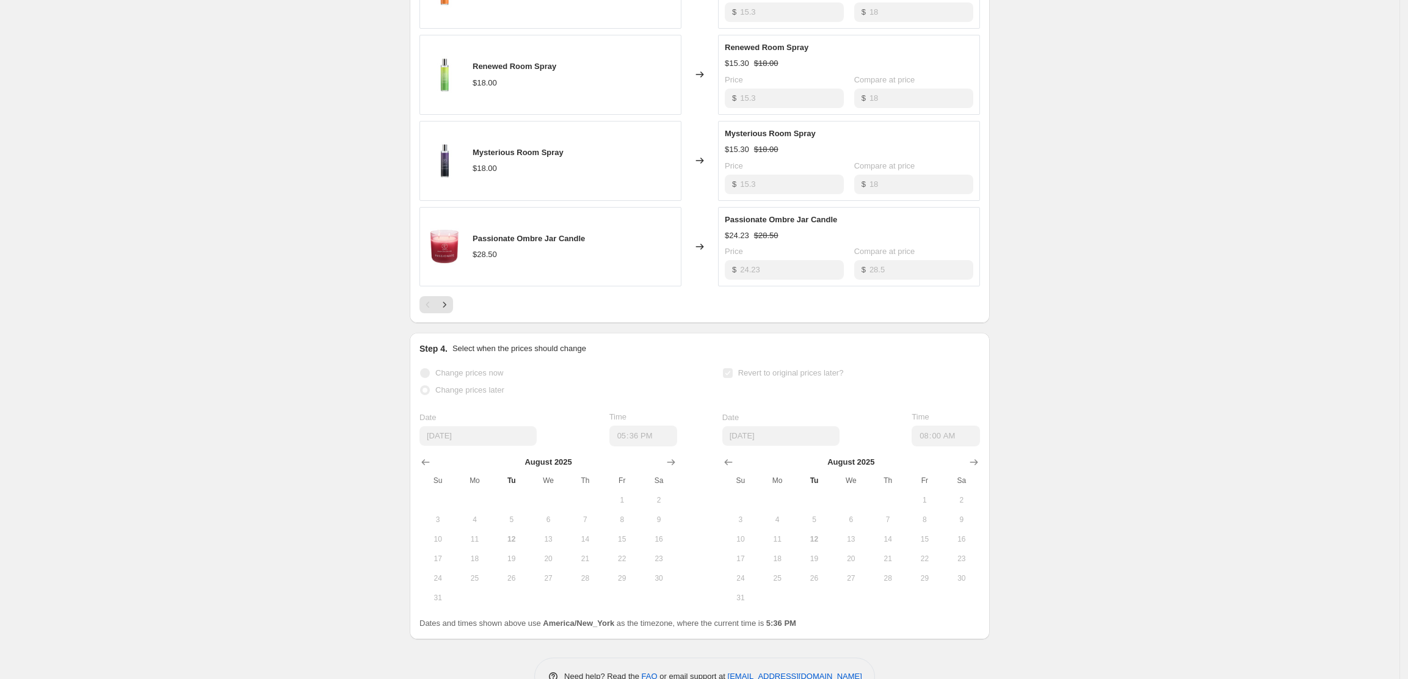
scroll to position [851, 0]
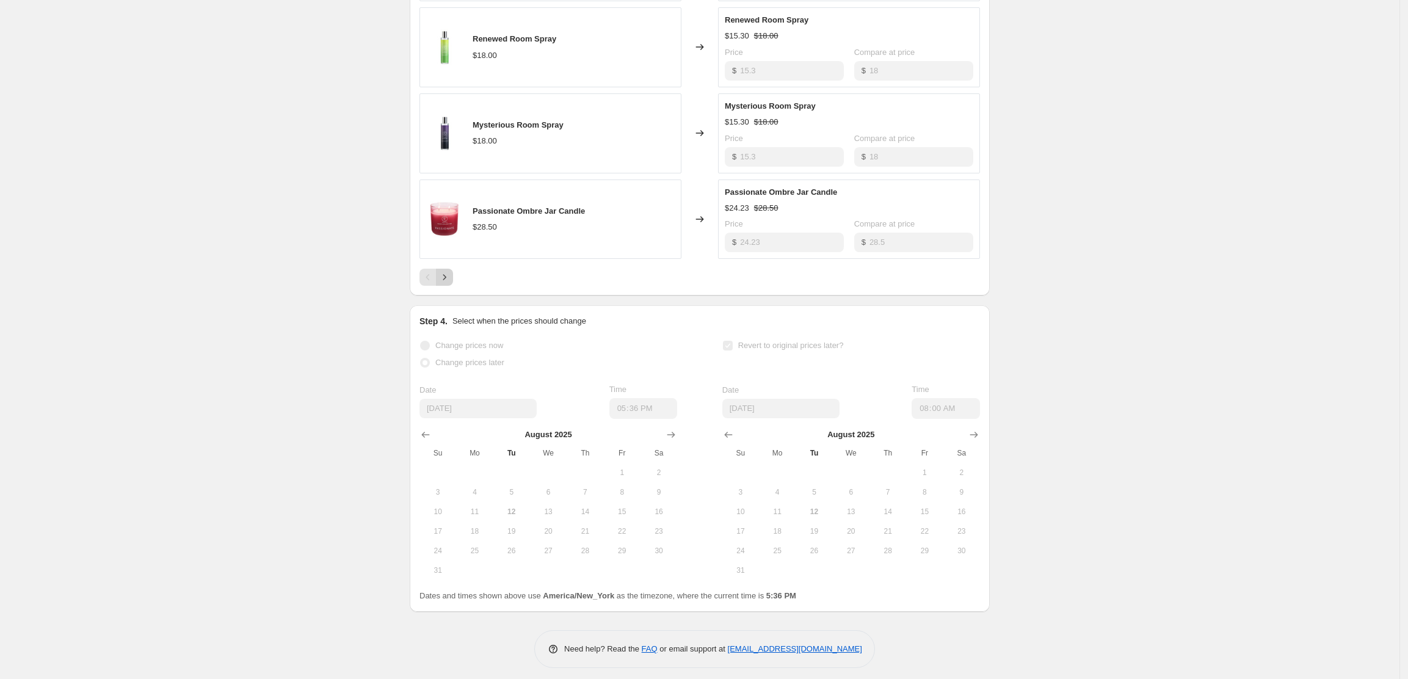
click at [447, 271] on icon "Next" at bounding box center [444, 277] width 12 height 12
click at [446, 271] on icon "Next" at bounding box center [444, 277] width 12 height 12
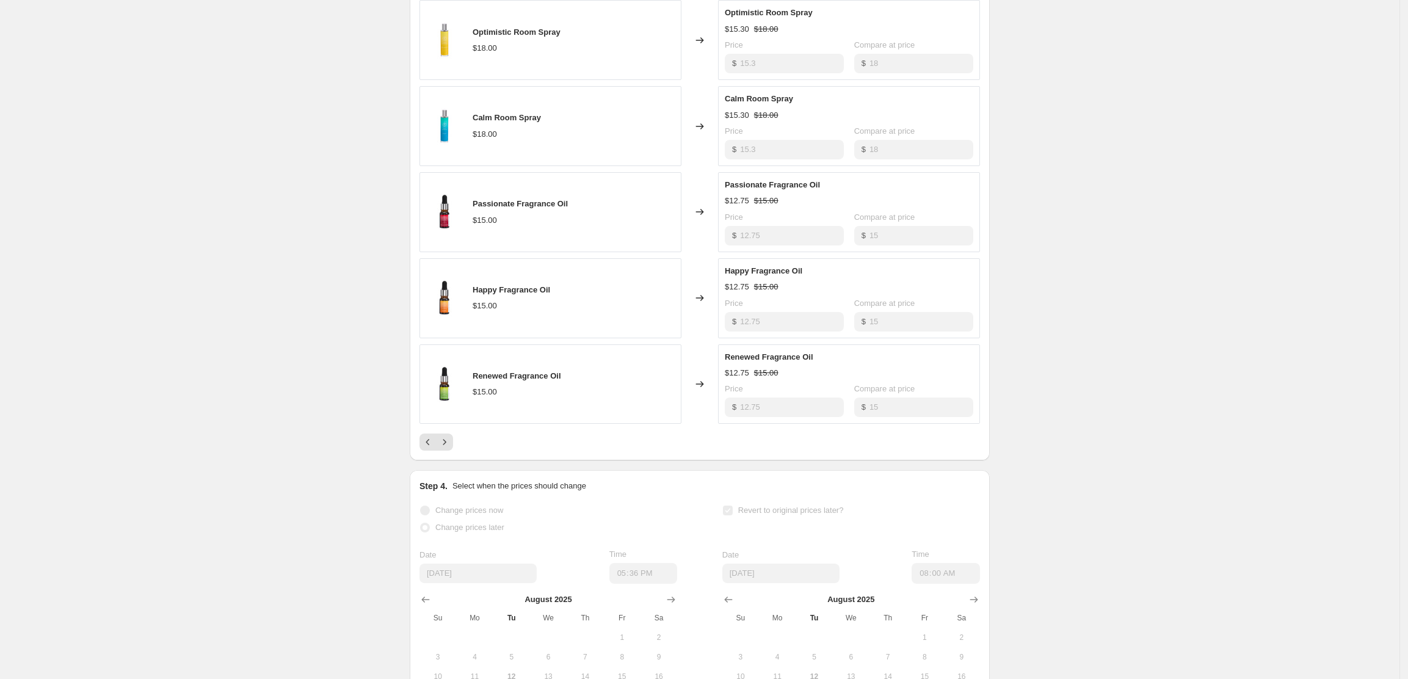
scroll to position [526, 0]
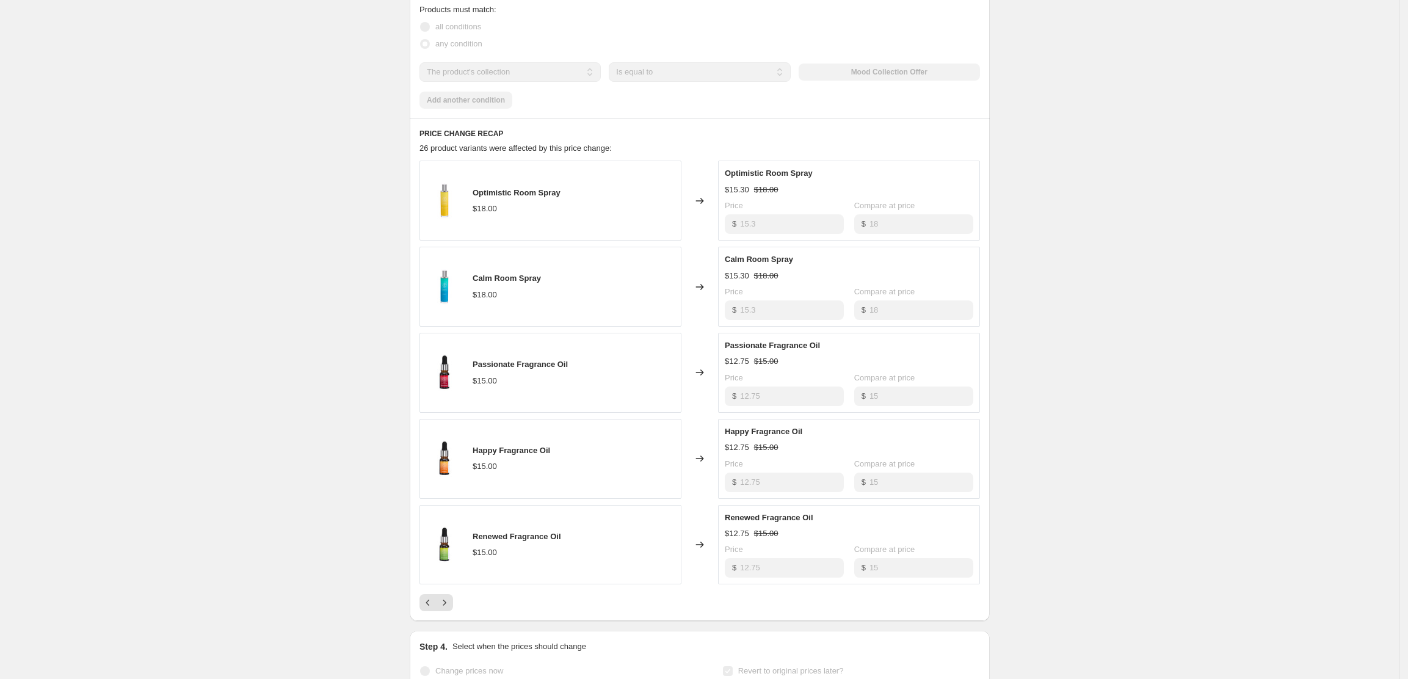
click at [447, 604] on div "PRICE CHANGE RECAP 26 product variants were affected by this price change: Opti…" at bounding box center [700, 369] width 580 height 503
click at [446, 600] on icon "Next" at bounding box center [444, 602] width 3 height 5
